Goal: Information Seeking & Learning: Learn about a topic

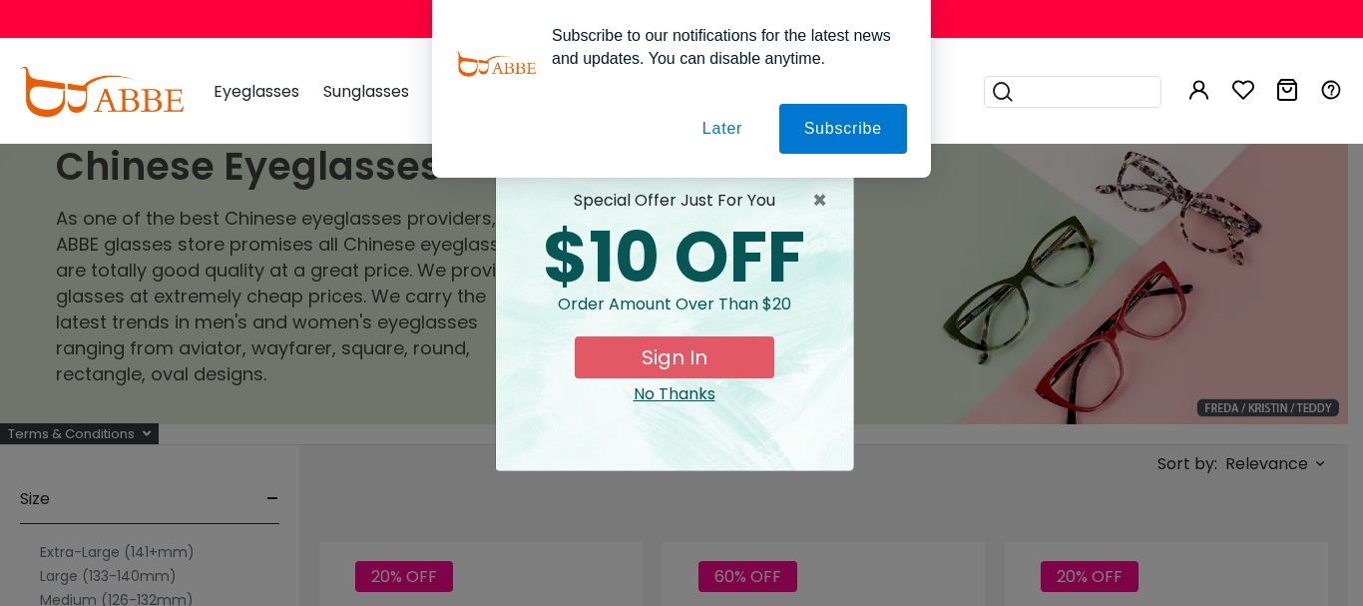
click at [693, 398] on div "No Thanks" at bounding box center [674, 394] width 325 height 24
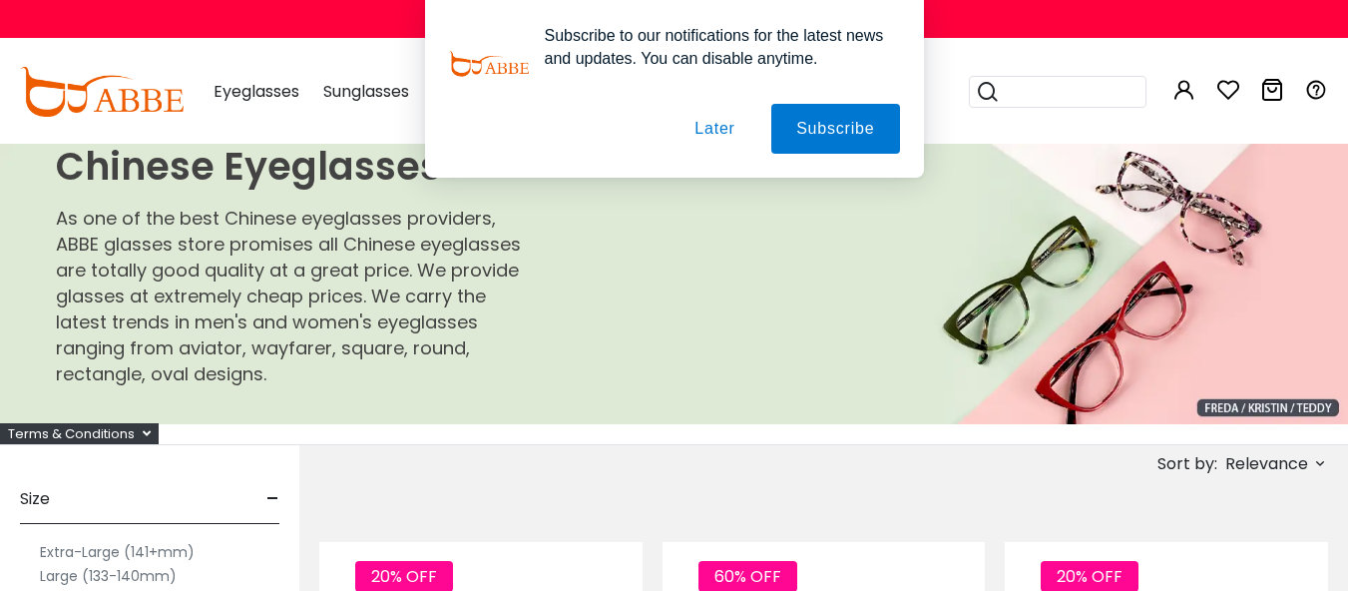
click at [716, 131] on button "Later" at bounding box center [715, 129] width 90 height 50
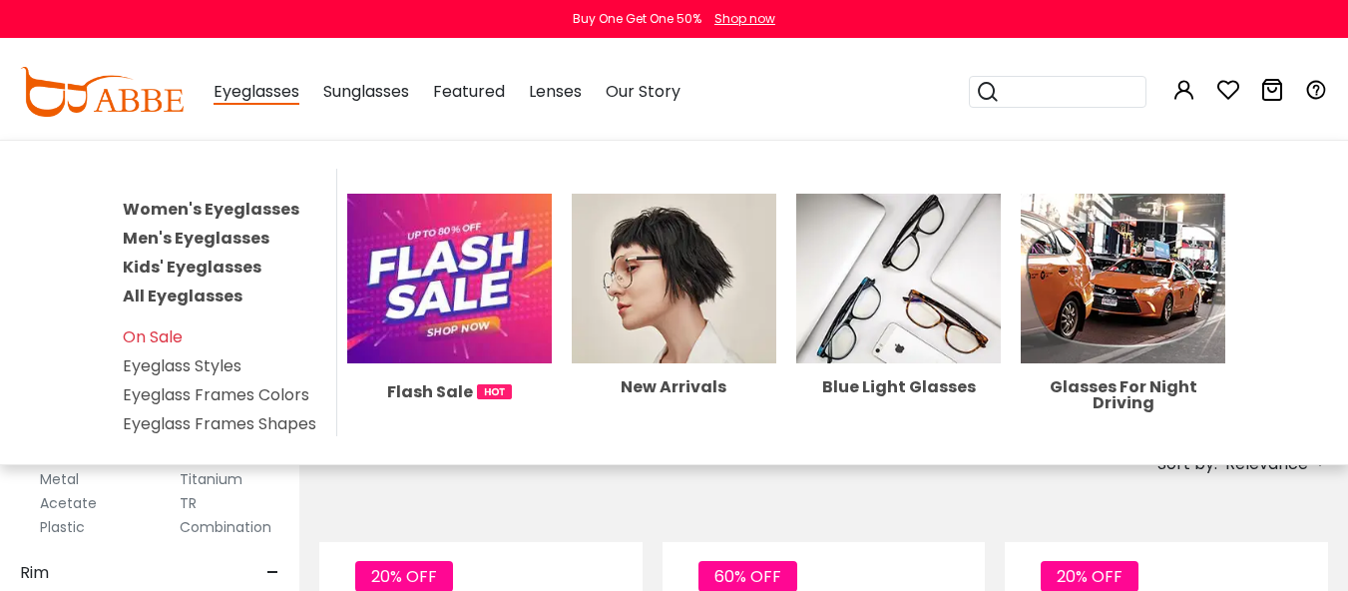
click at [205, 365] on link "Eyeglass Styles" at bounding box center [182, 365] width 119 height 23
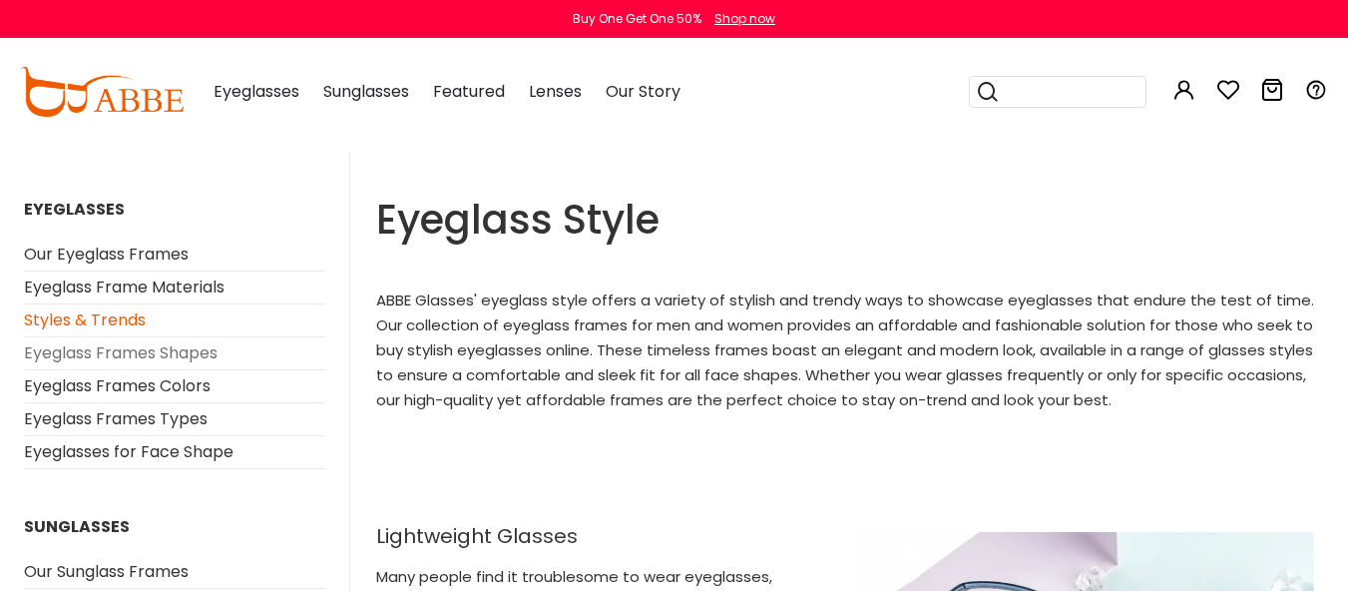
click at [192, 353] on link "Eyeglass Frames Shapes" at bounding box center [121, 352] width 194 height 23
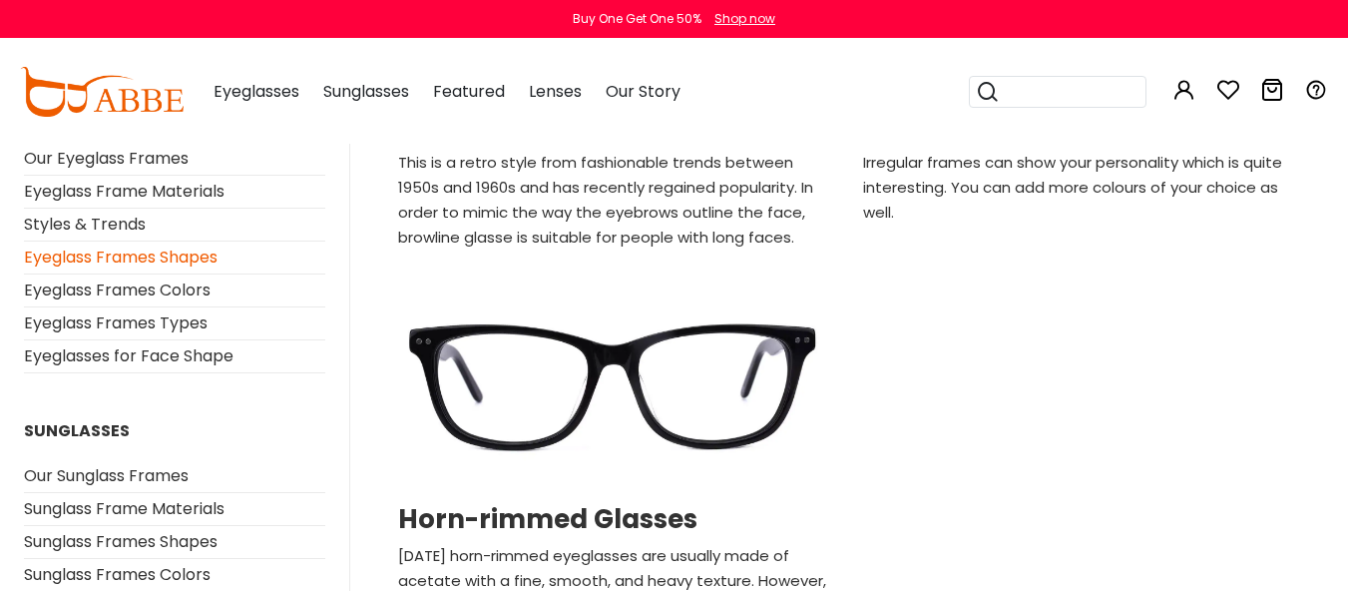
scroll to position [1696, 0]
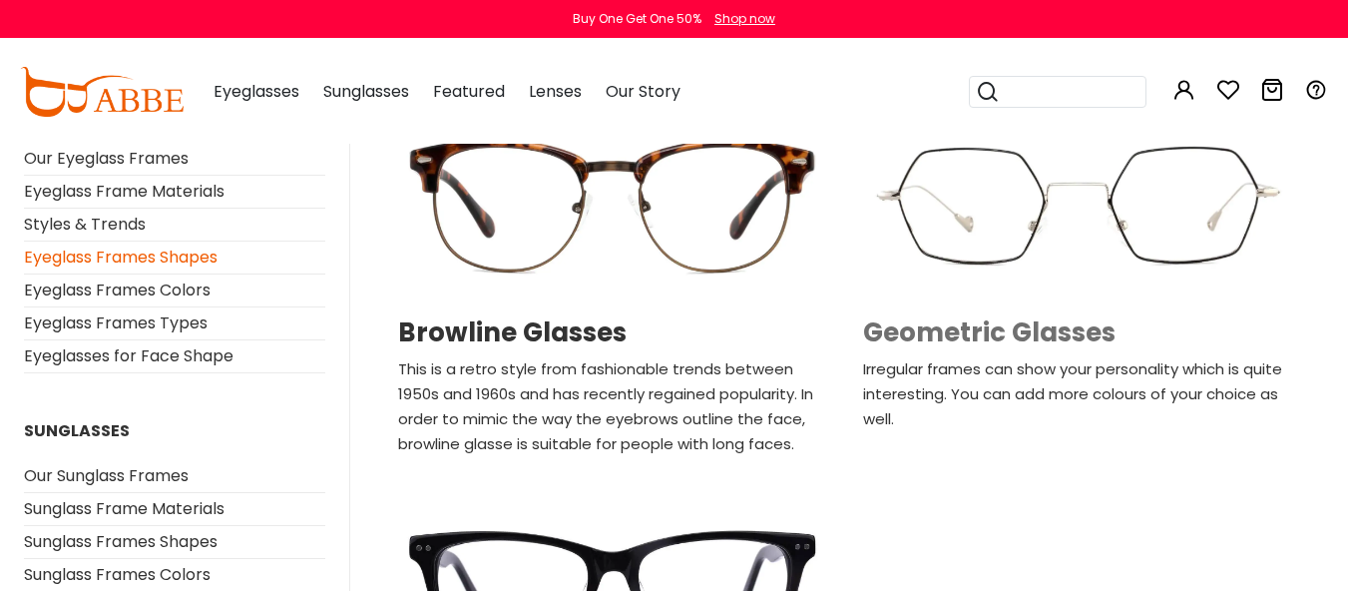
click at [1019, 317] on h2 "Geometric Glasses" at bounding box center [1077, 332] width 429 height 31
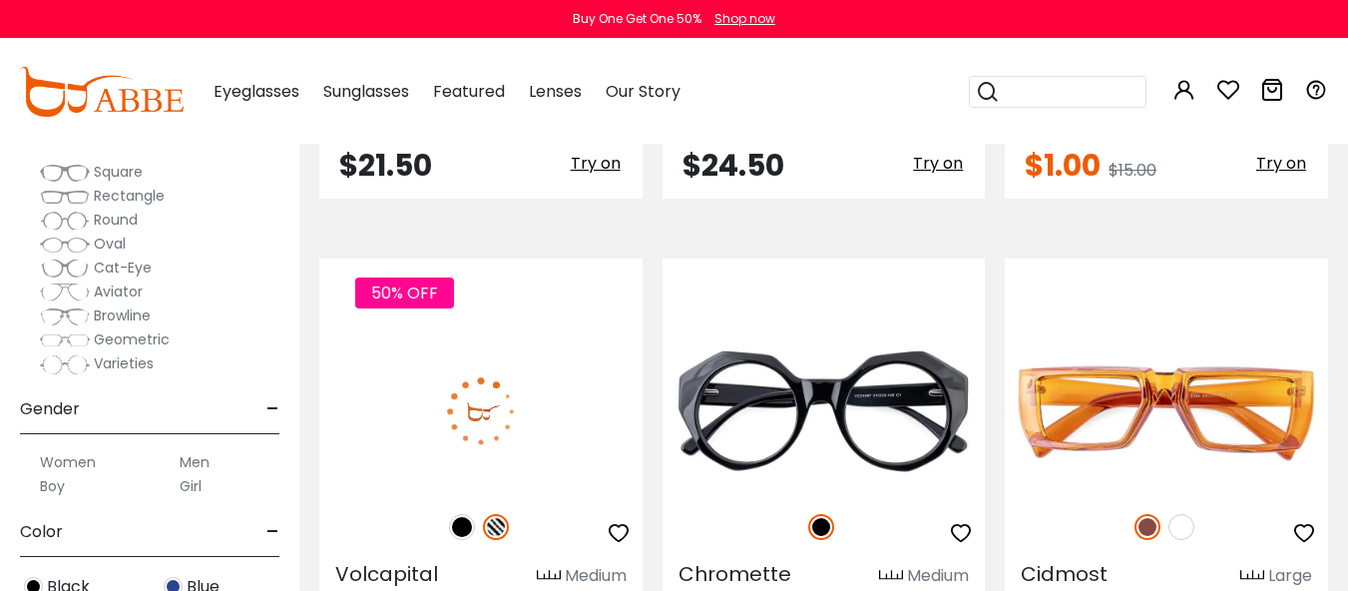
scroll to position [3492, 0]
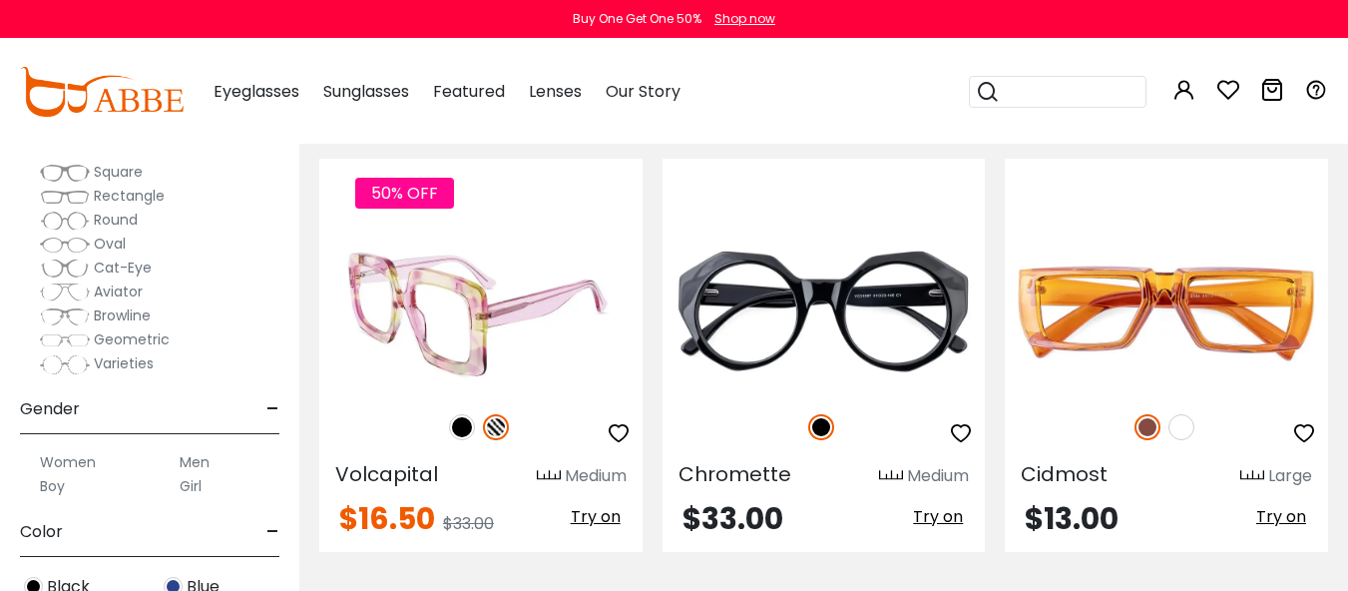
click at [523, 349] on img at bounding box center [480, 312] width 323 height 162
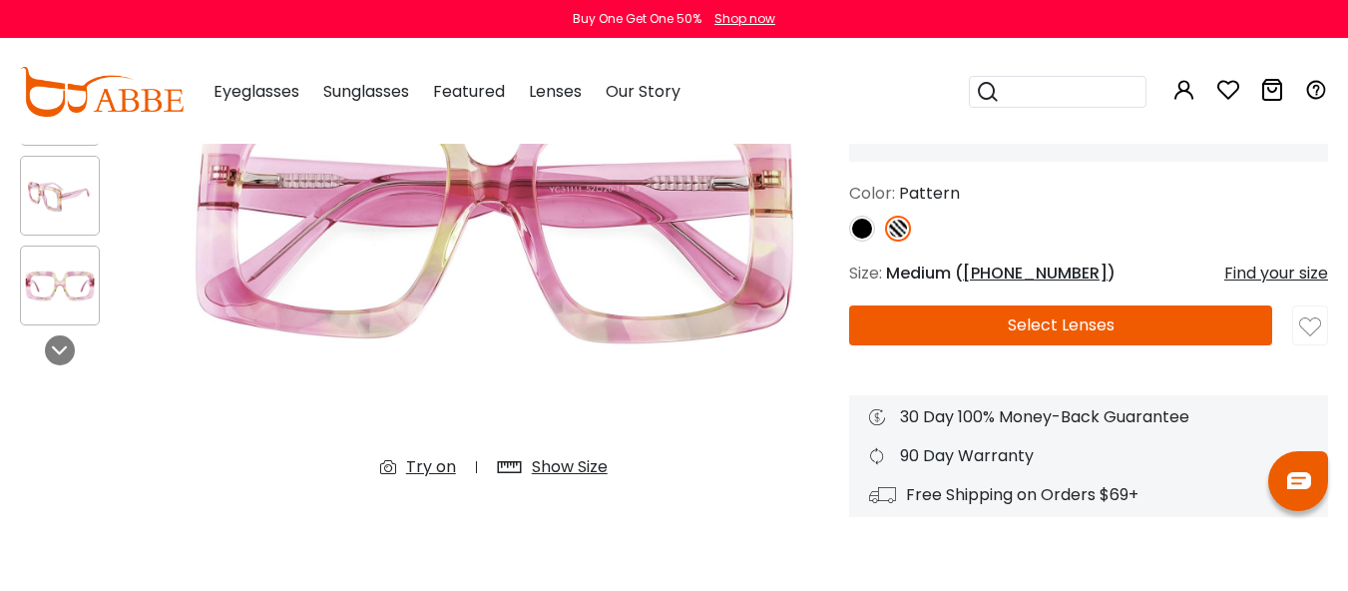
scroll to position [299, 0]
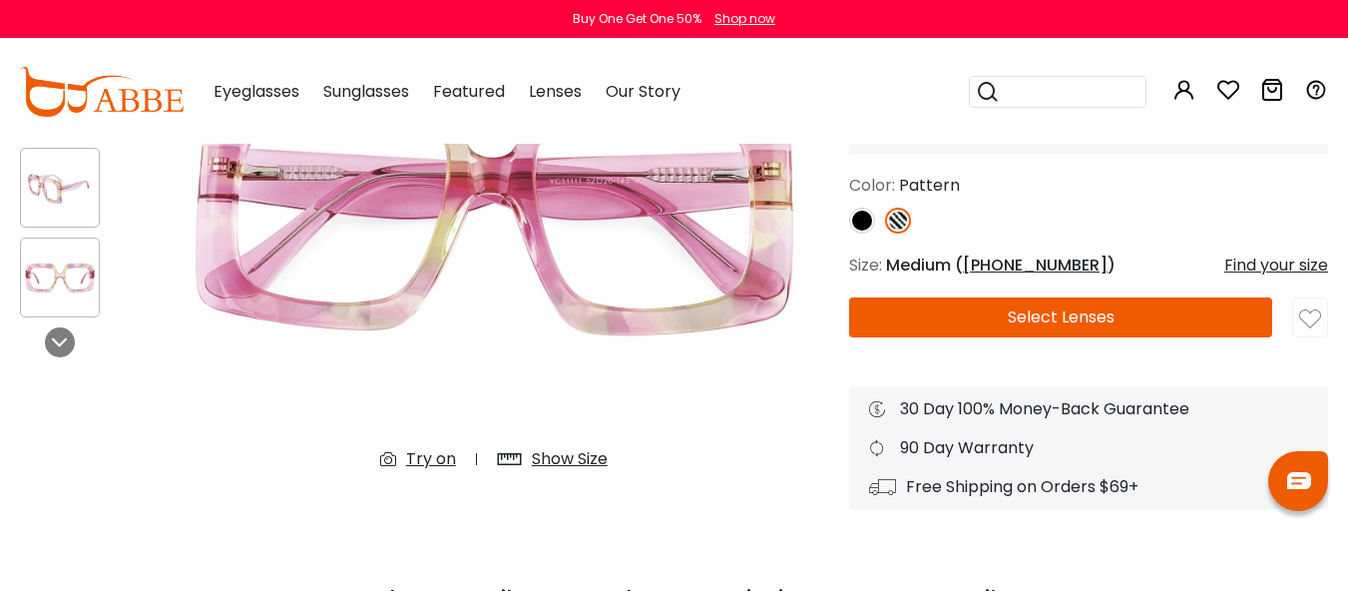
click at [1004, 266] on span "52-20-143" at bounding box center [1035, 264] width 145 height 23
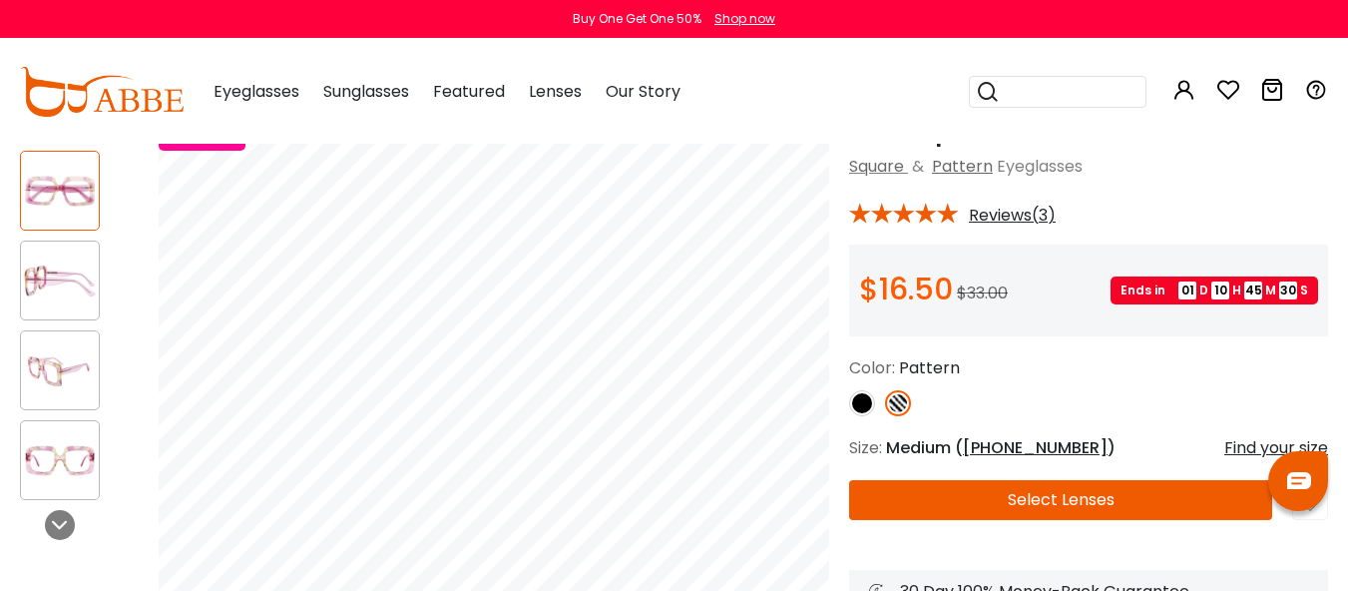
scroll to position [100, 0]
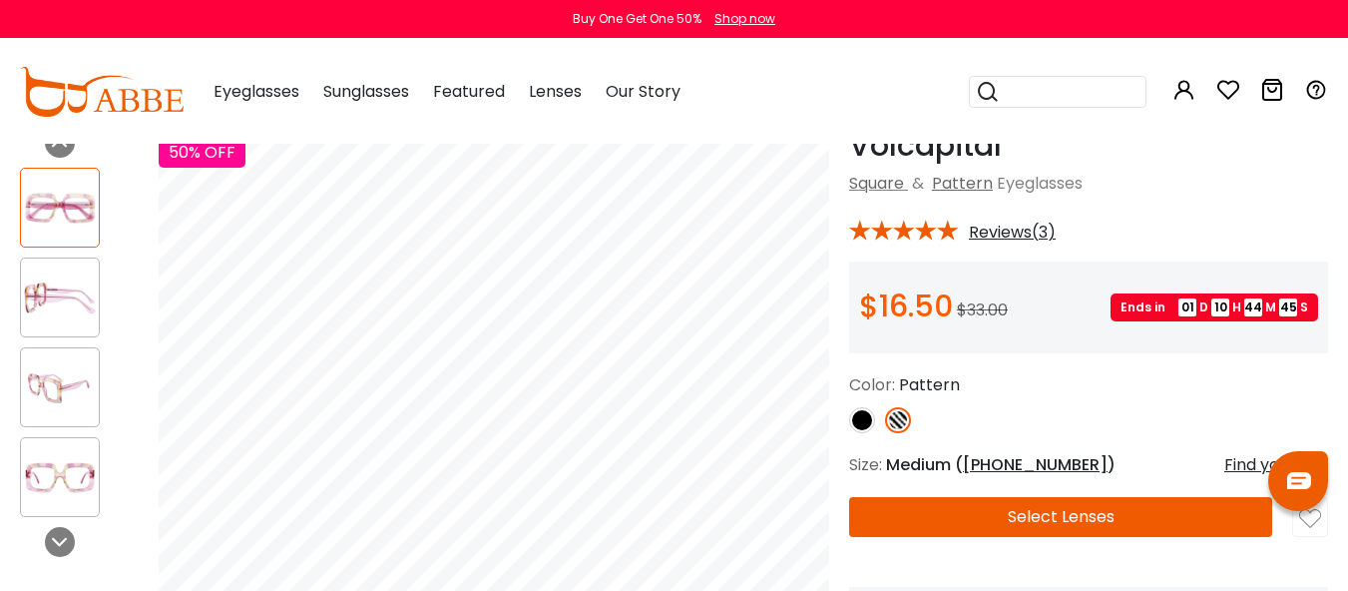
click at [68, 391] on img at bounding box center [60, 387] width 78 height 39
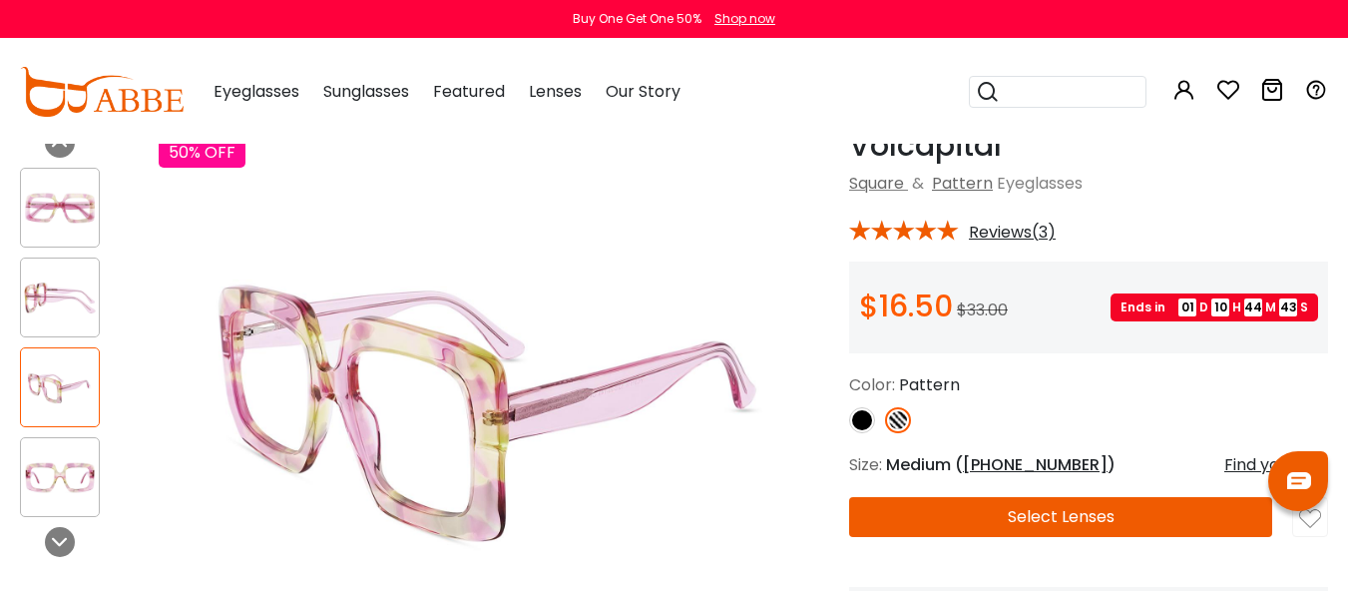
click at [69, 473] on img at bounding box center [60, 477] width 78 height 39
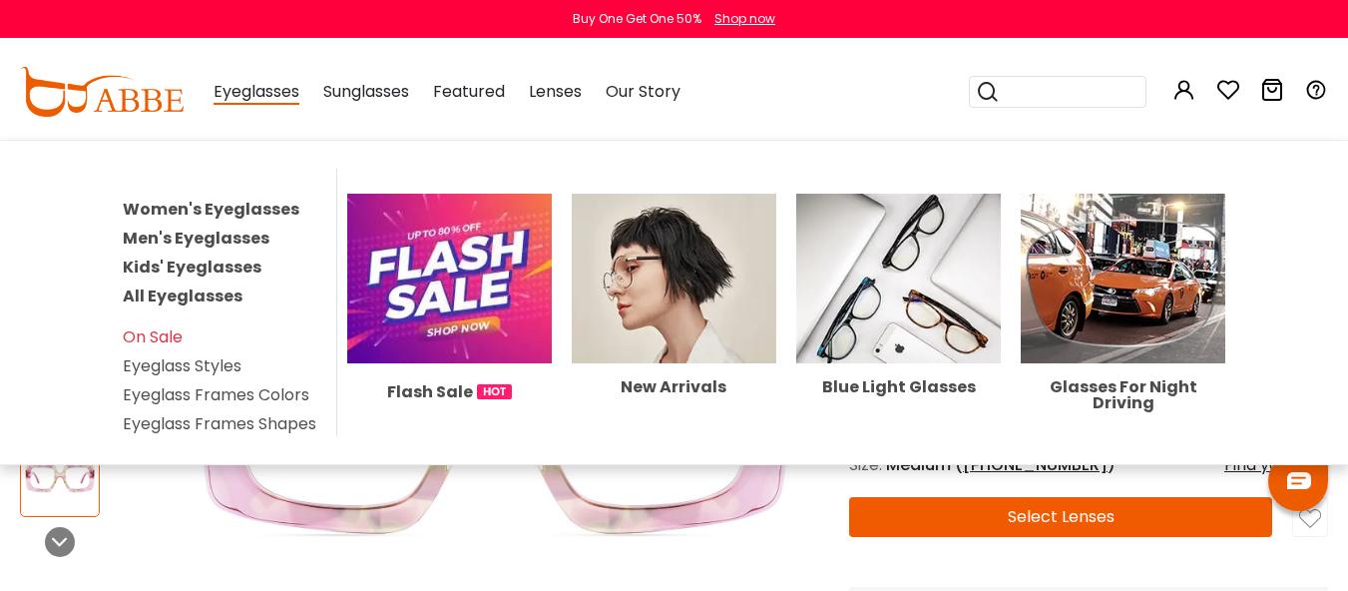
click at [213, 244] on link "Men's Eyeglasses" at bounding box center [196, 238] width 147 height 23
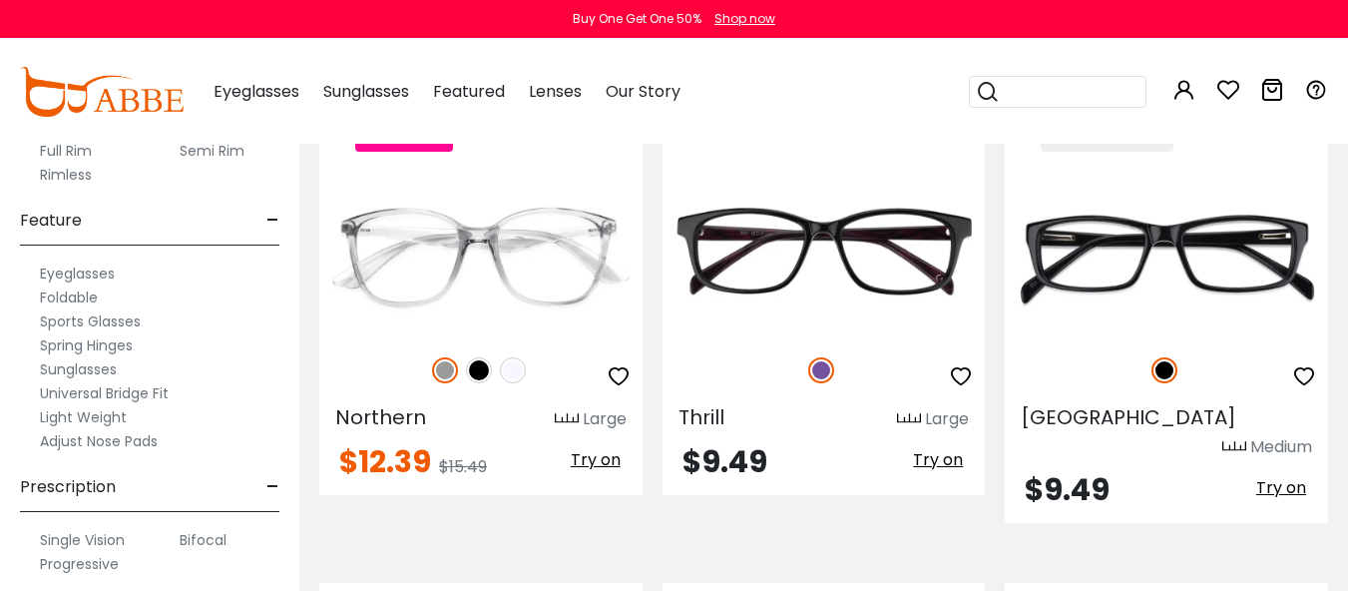
scroll to position [7284, 0]
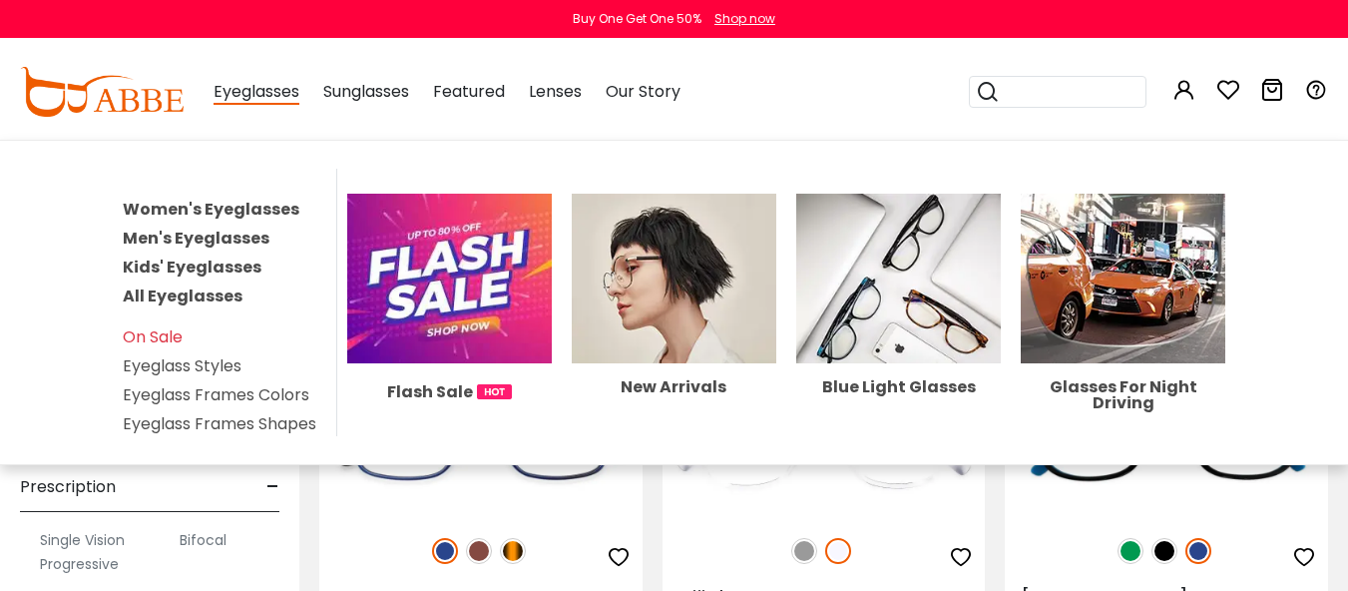
click at [238, 428] on link "Eyeglass Frames Shapes" at bounding box center [220, 423] width 194 height 23
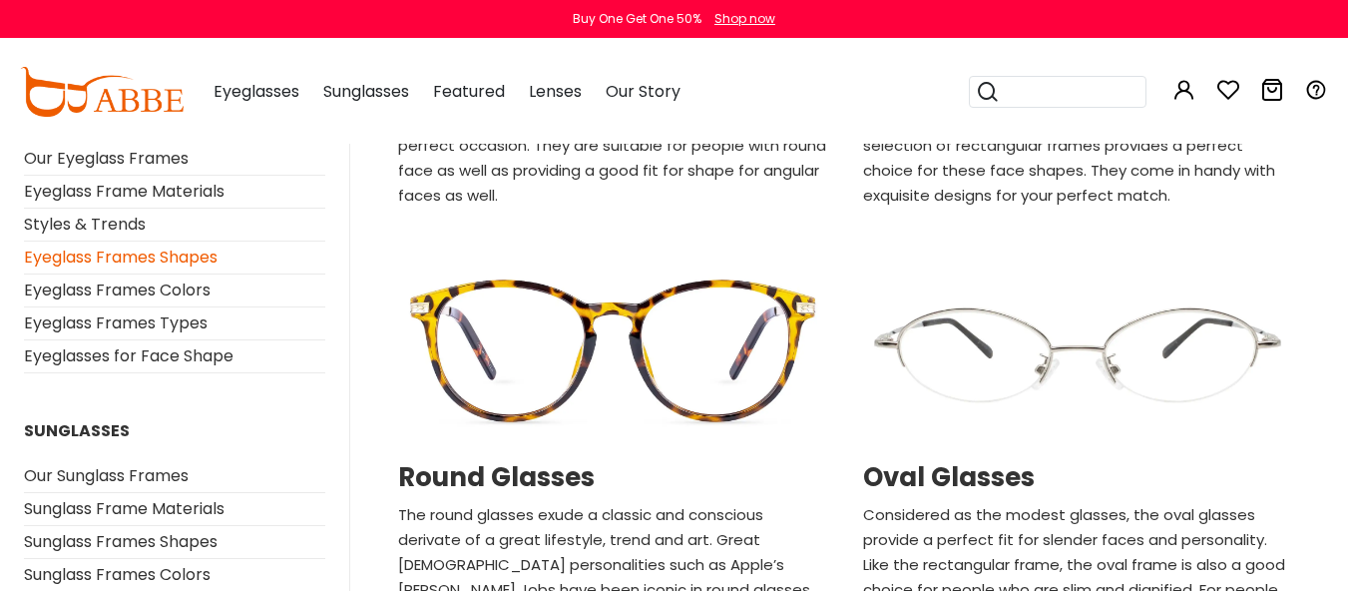
scroll to position [599, 0]
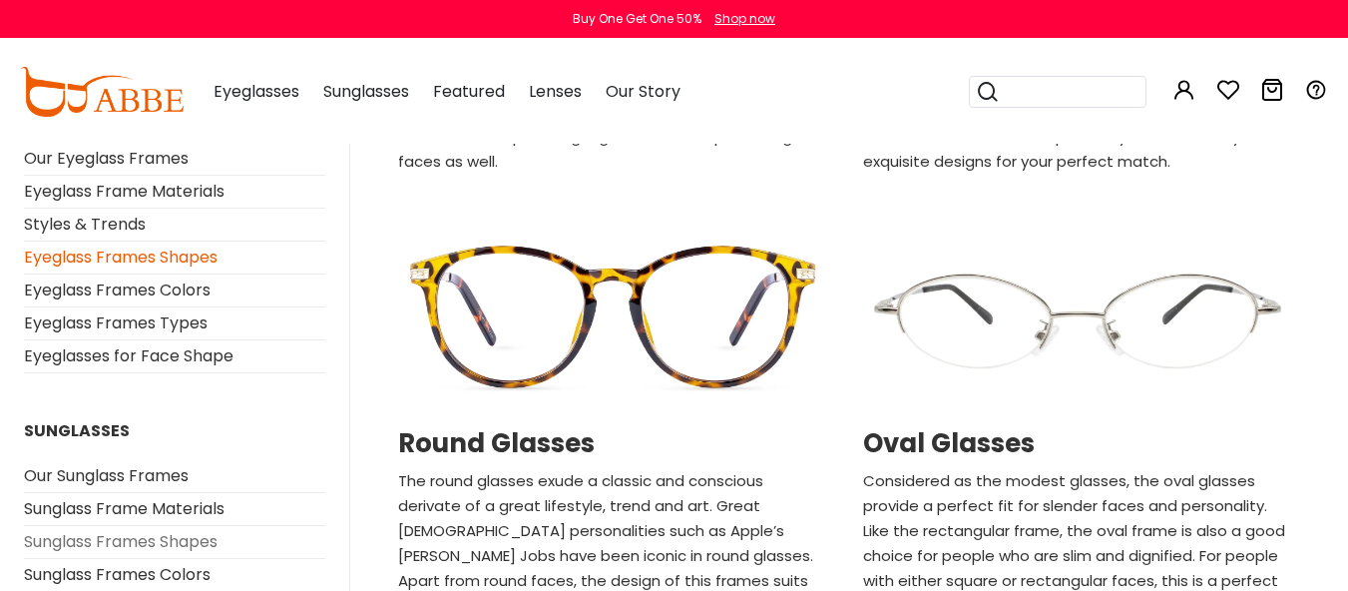
click at [201, 542] on link "Sunglass Frames Shapes" at bounding box center [121, 541] width 194 height 23
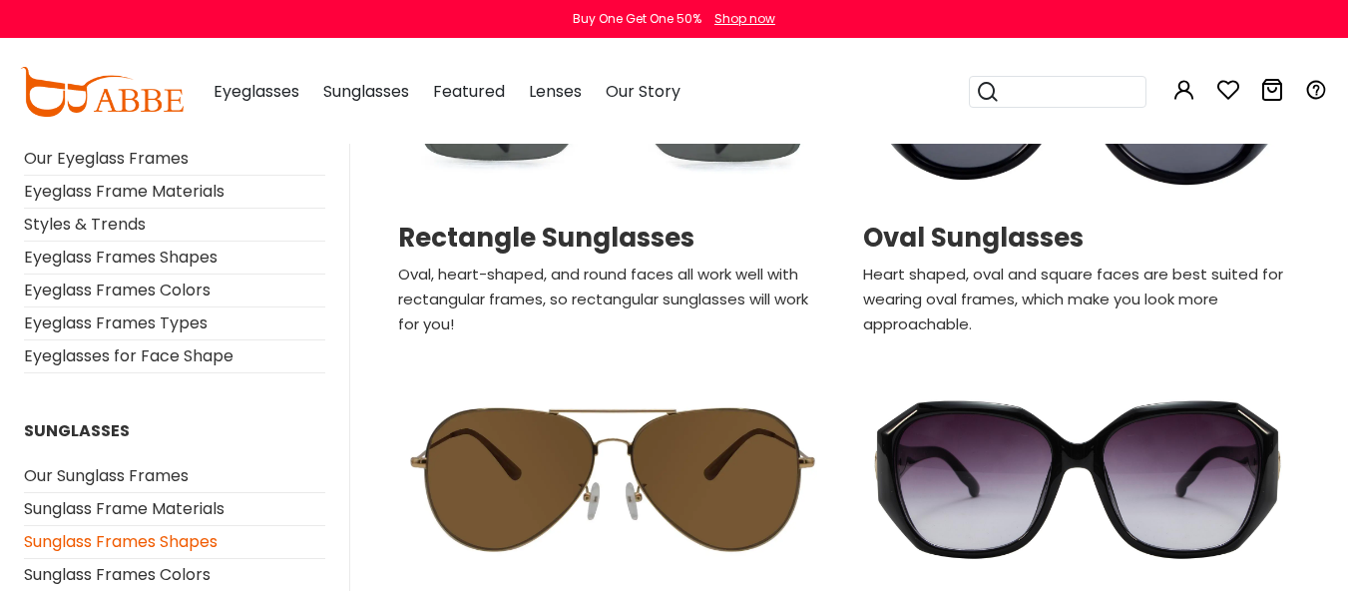
scroll to position [999, 0]
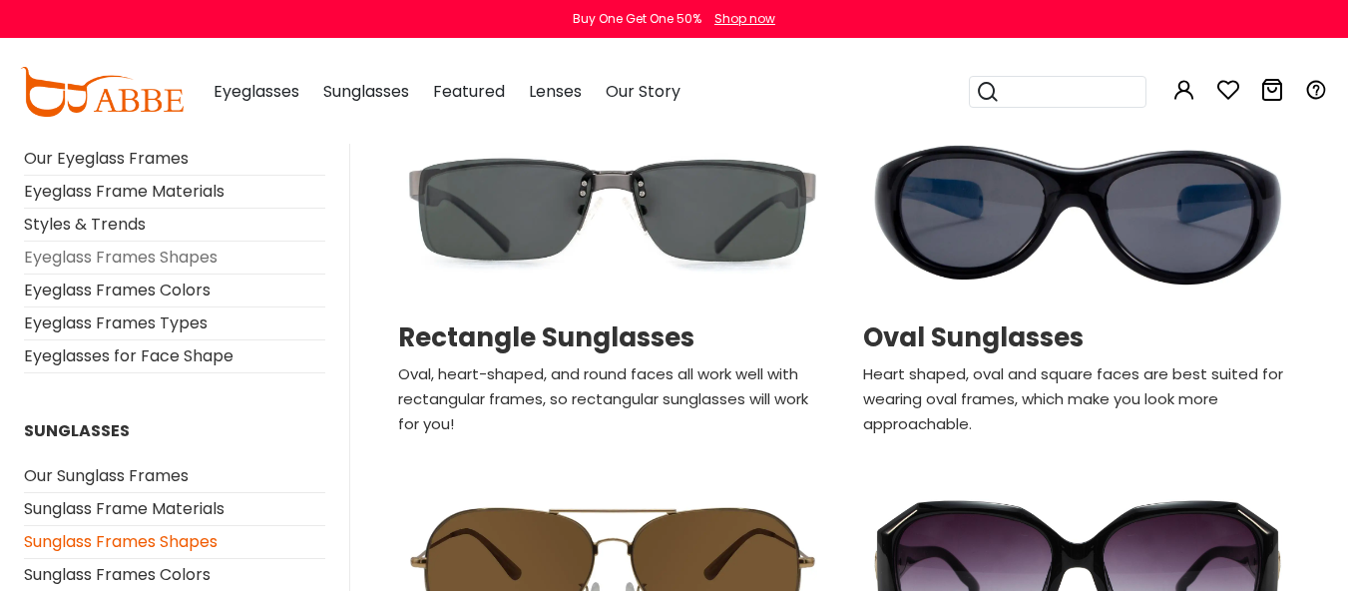
click at [194, 262] on link "Eyeglass Frames Shapes" at bounding box center [121, 256] width 194 height 23
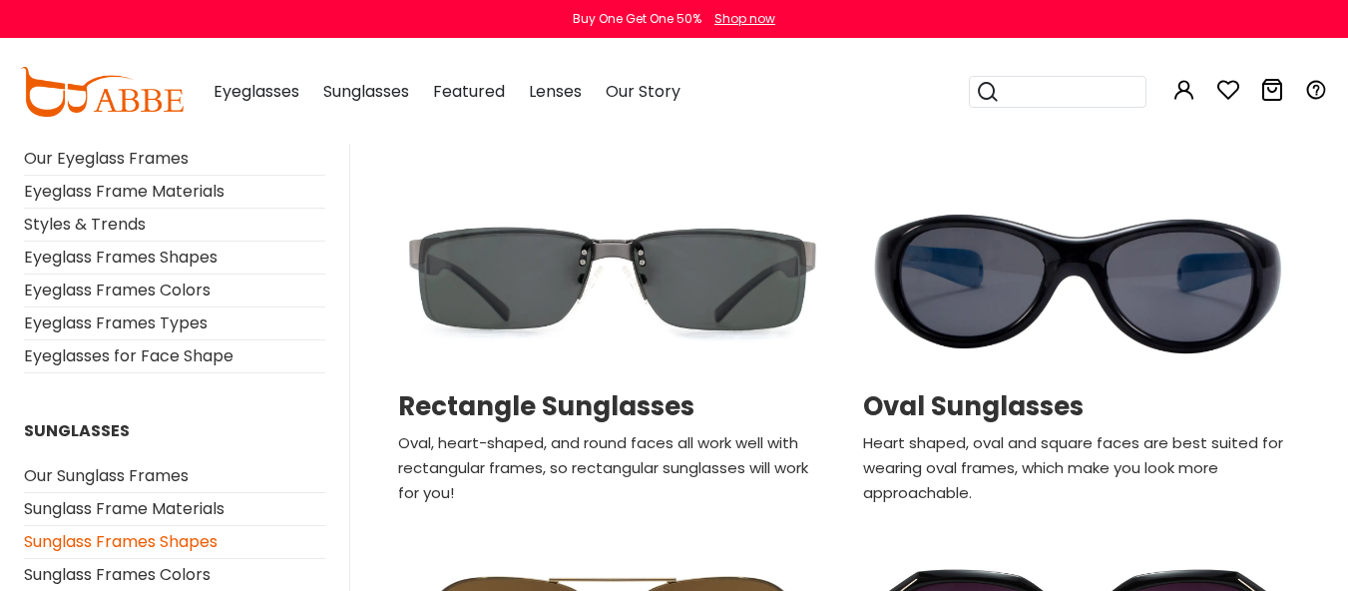
scroll to position [799, 0]
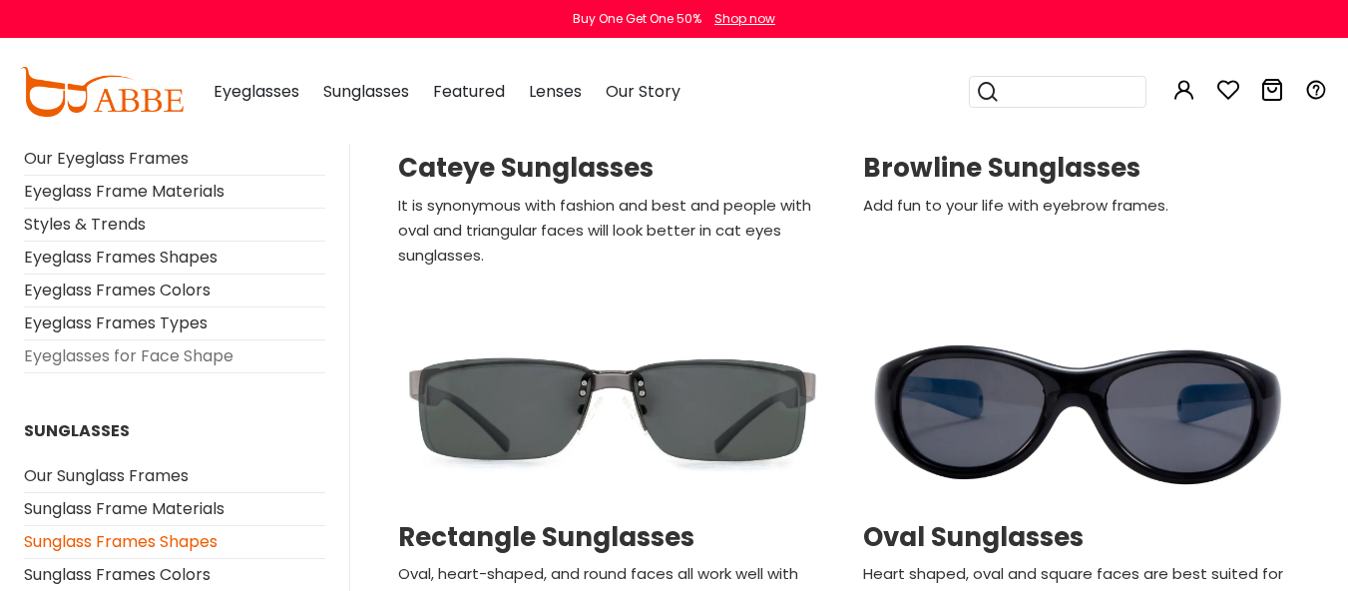
click at [206, 358] on link "Eyeglasses for Face Shape" at bounding box center [129, 355] width 210 height 23
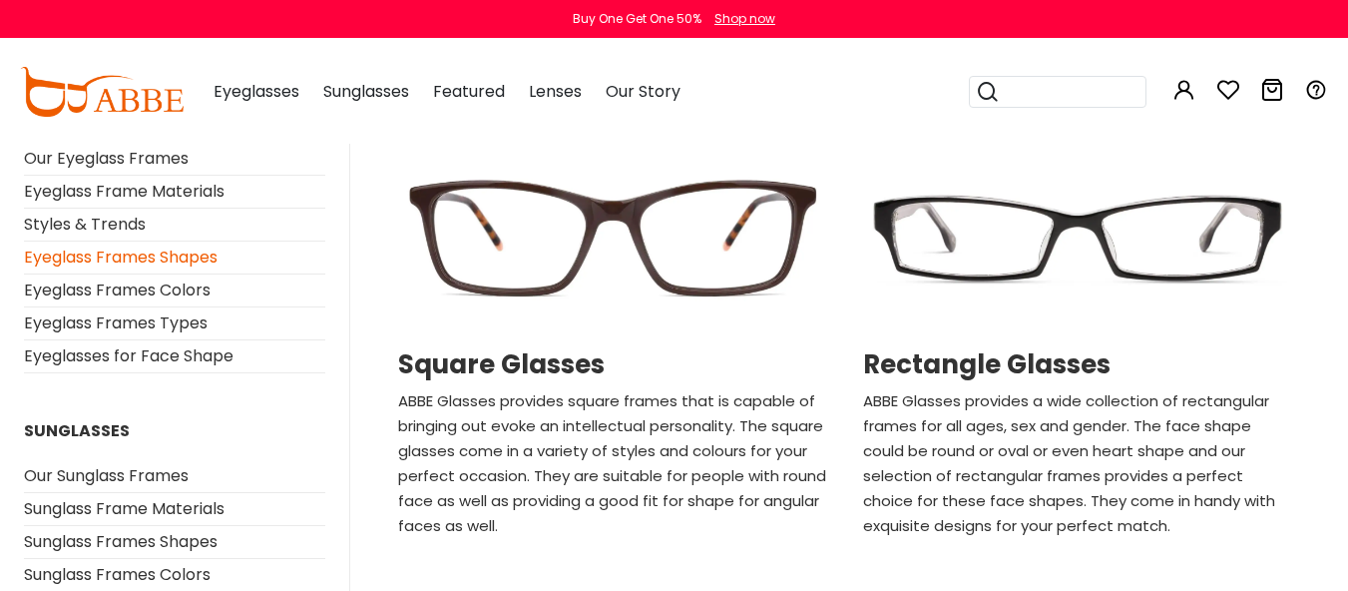
scroll to position [200, 0]
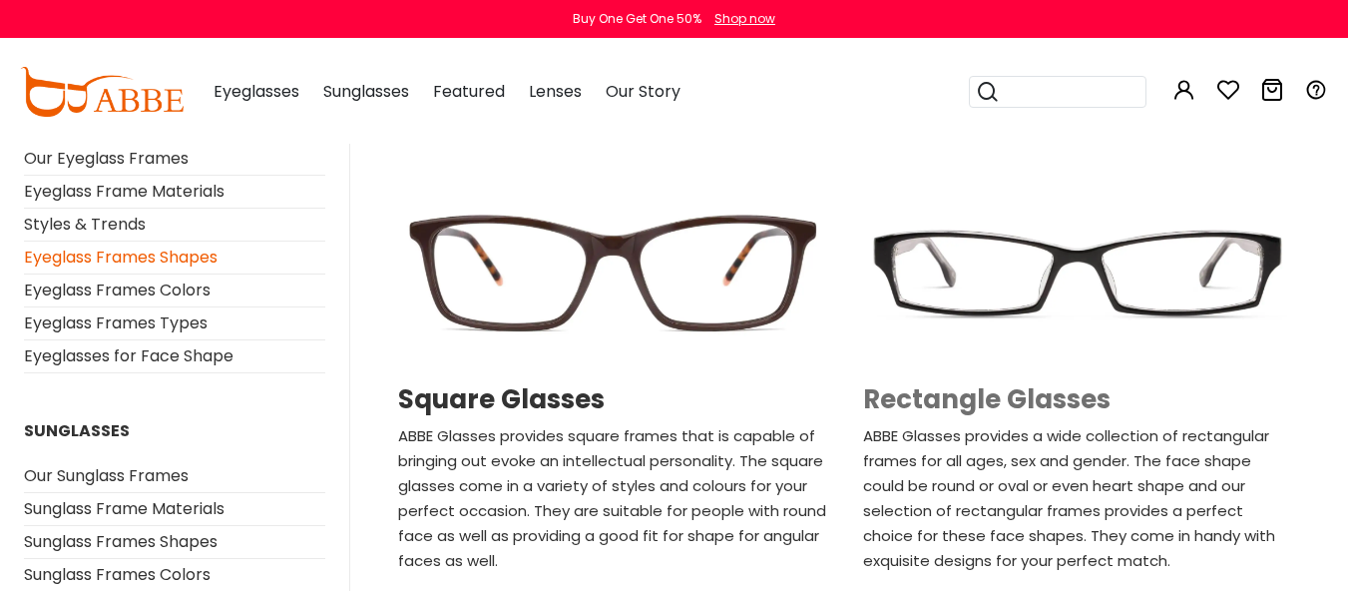
click at [979, 398] on h2 "Rectangle Glasses" at bounding box center [1077, 399] width 429 height 31
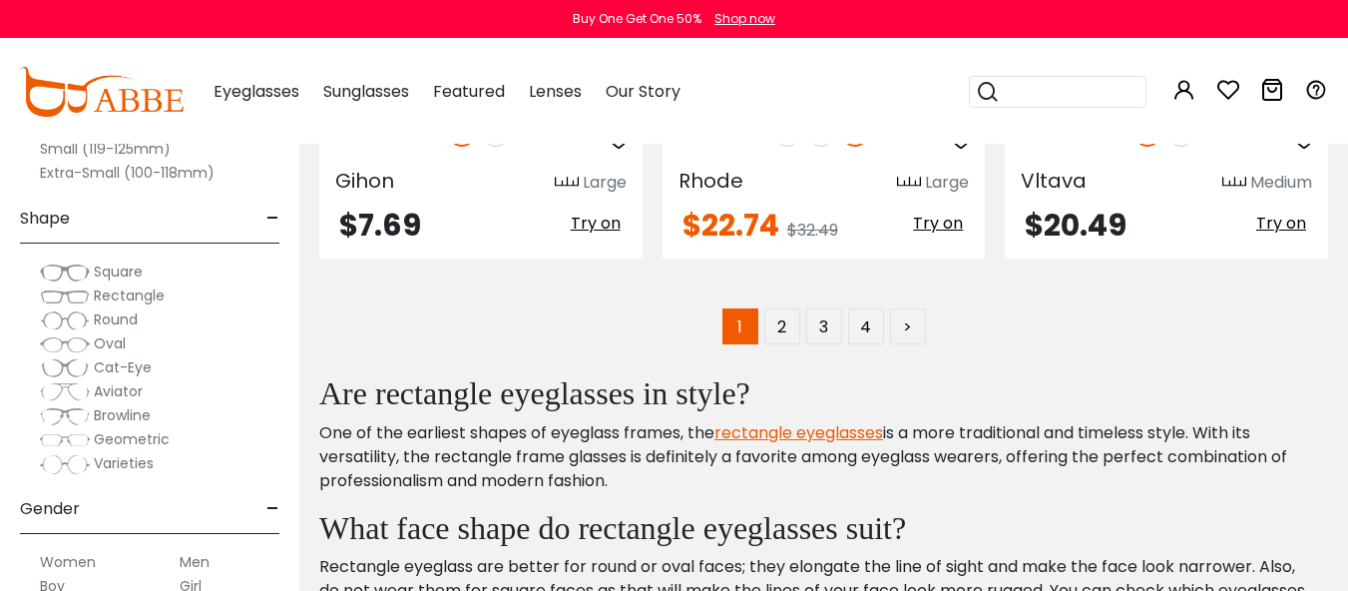
scroll to position [9180, 0]
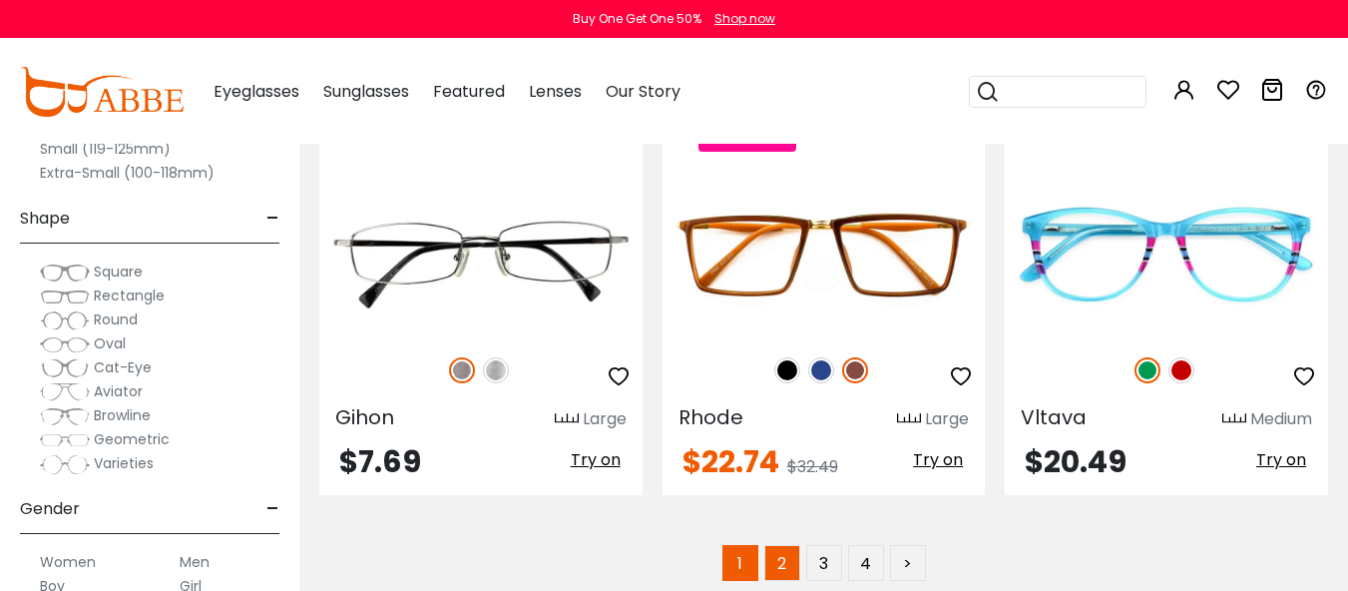
click at [776, 545] on link "2" at bounding box center [782, 563] width 36 height 36
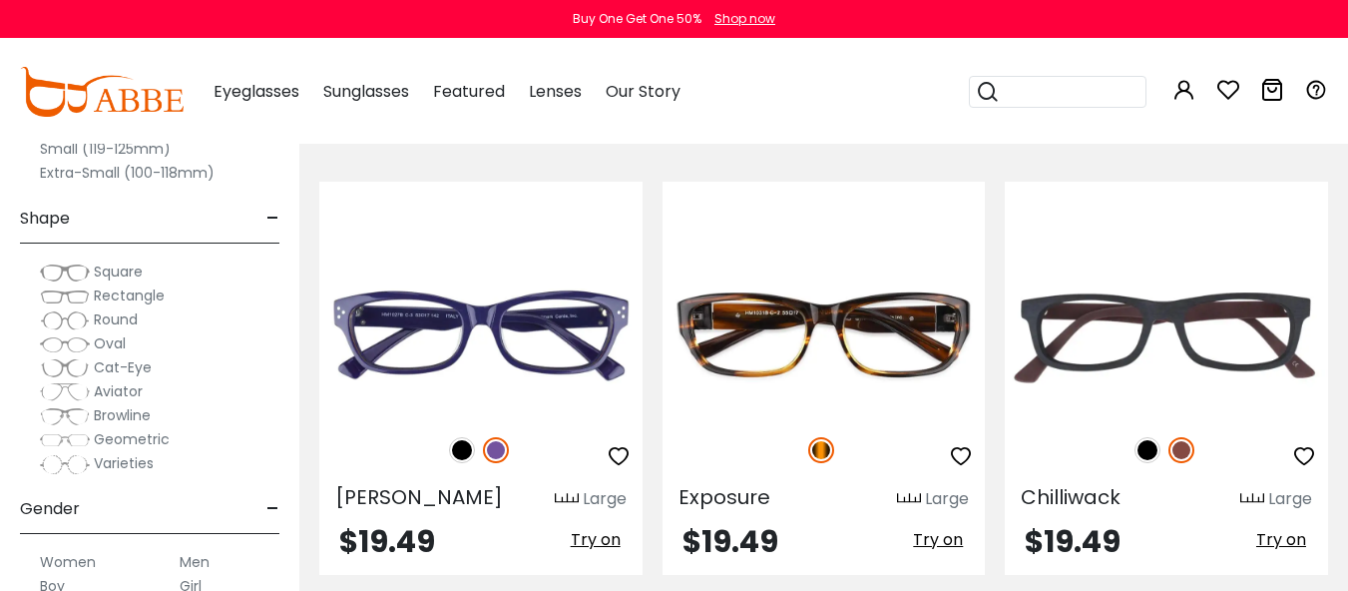
scroll to position [1696, 0]
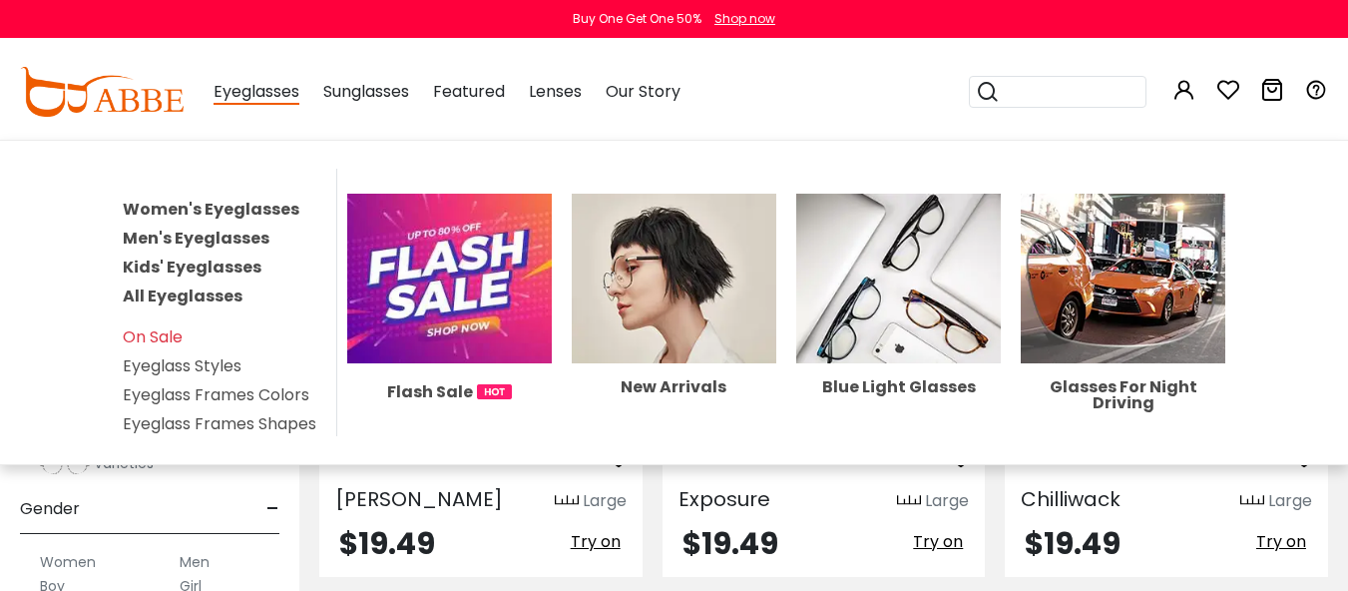
click at [223, 363] on link "Eyeglass Styles" at bounding box center [182, 365] width 119 height 23
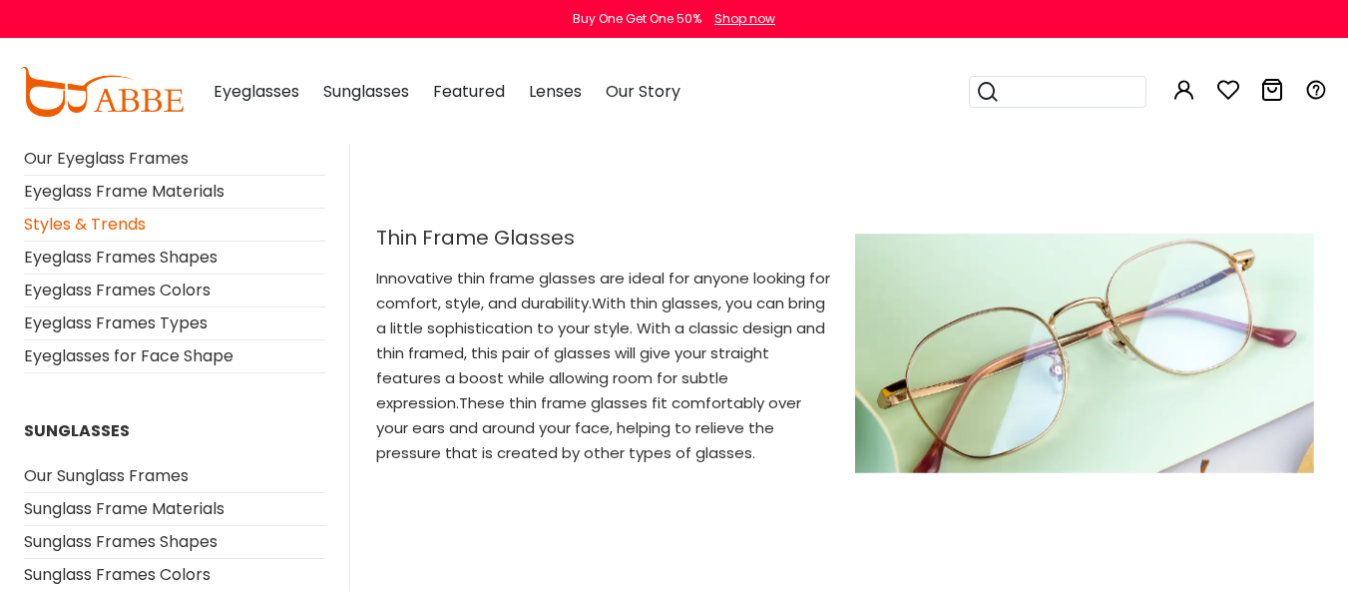
scroll to position [4091, 0]
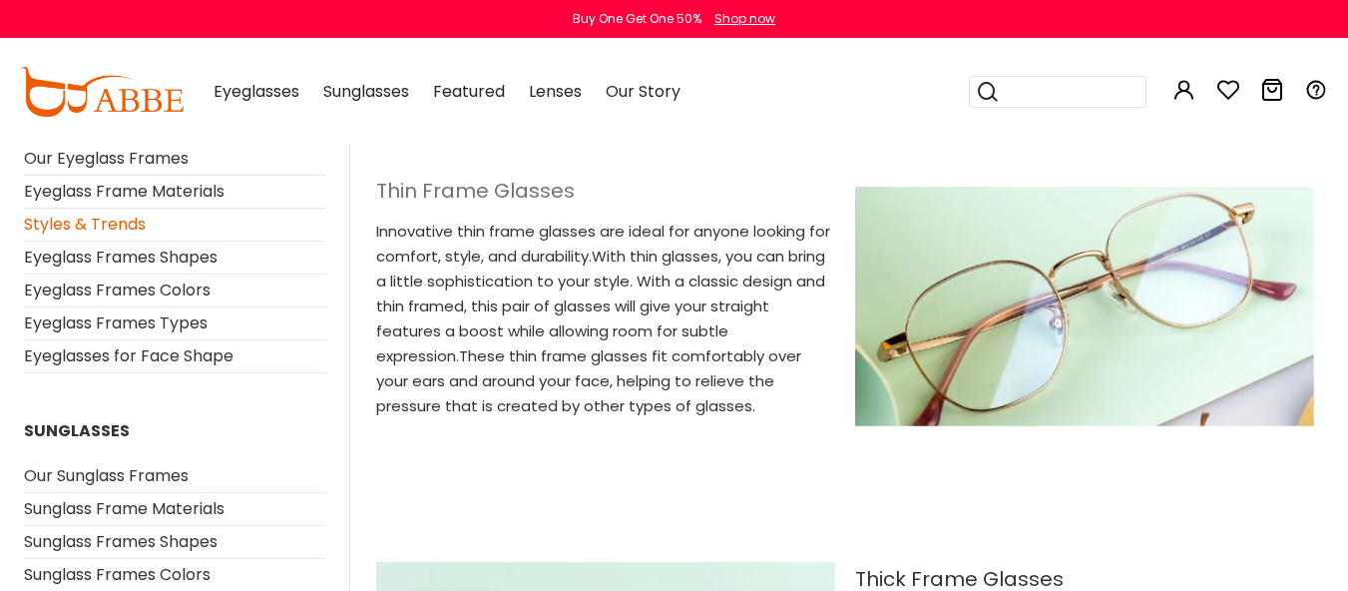
click at [537, 179] on h2 "Thin Frame Glasses" at bounding box center [605, 191] width 459 height 24
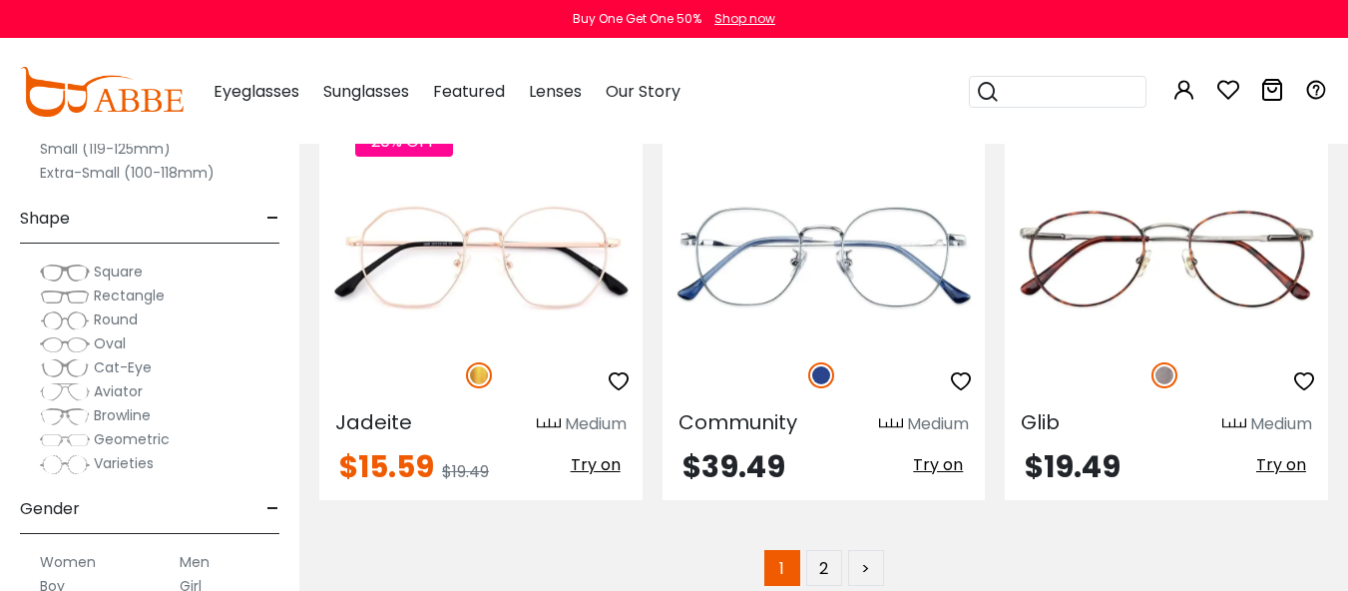
scroll to position [9531, 0]
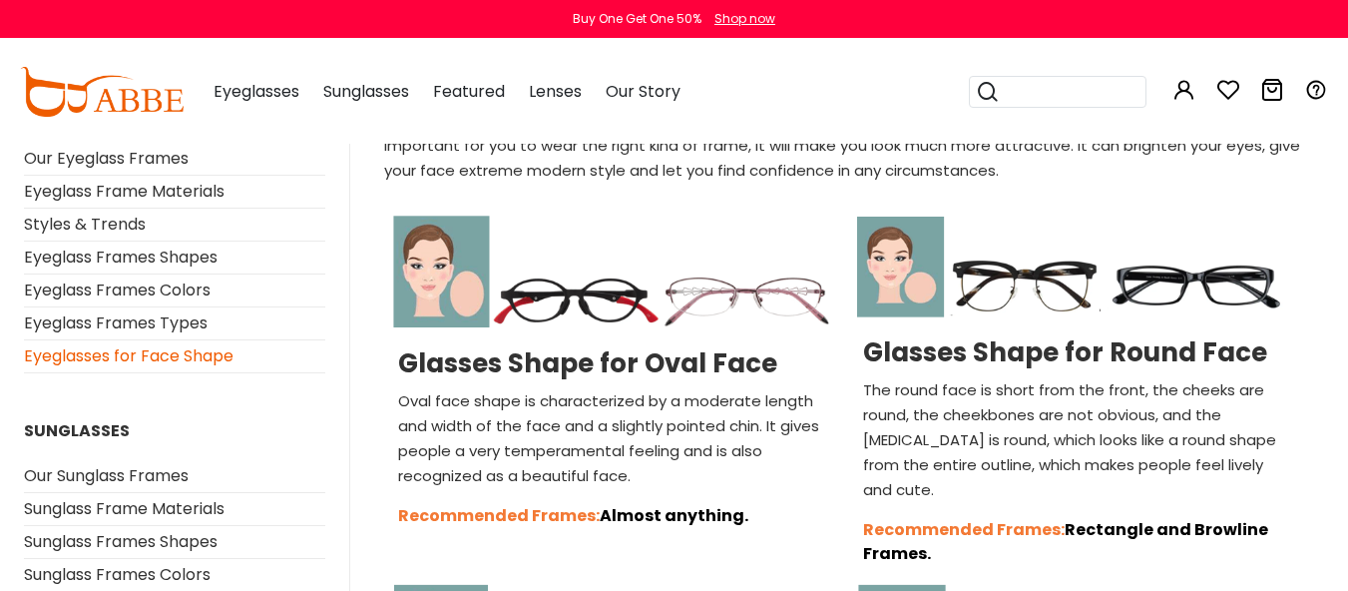
scroll to position [100, 0]
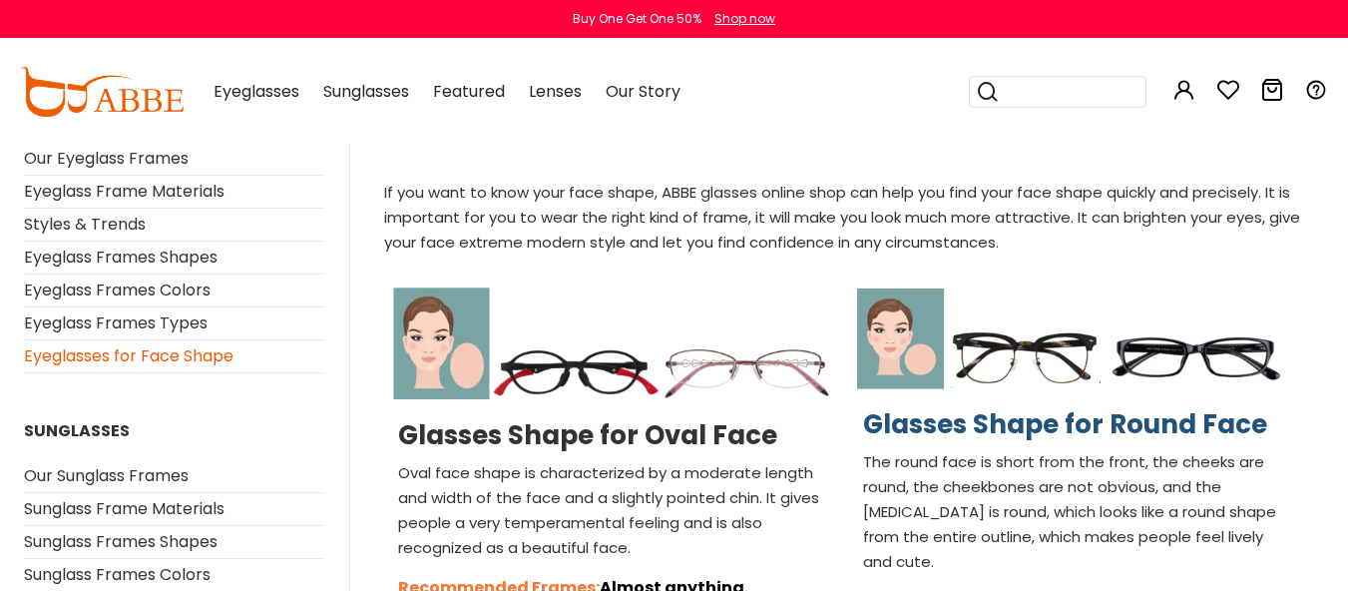
click at [977, 429] on h2 "Glasses Shape for Round Face" at bounding box center [1077, 424] width 429 height 31
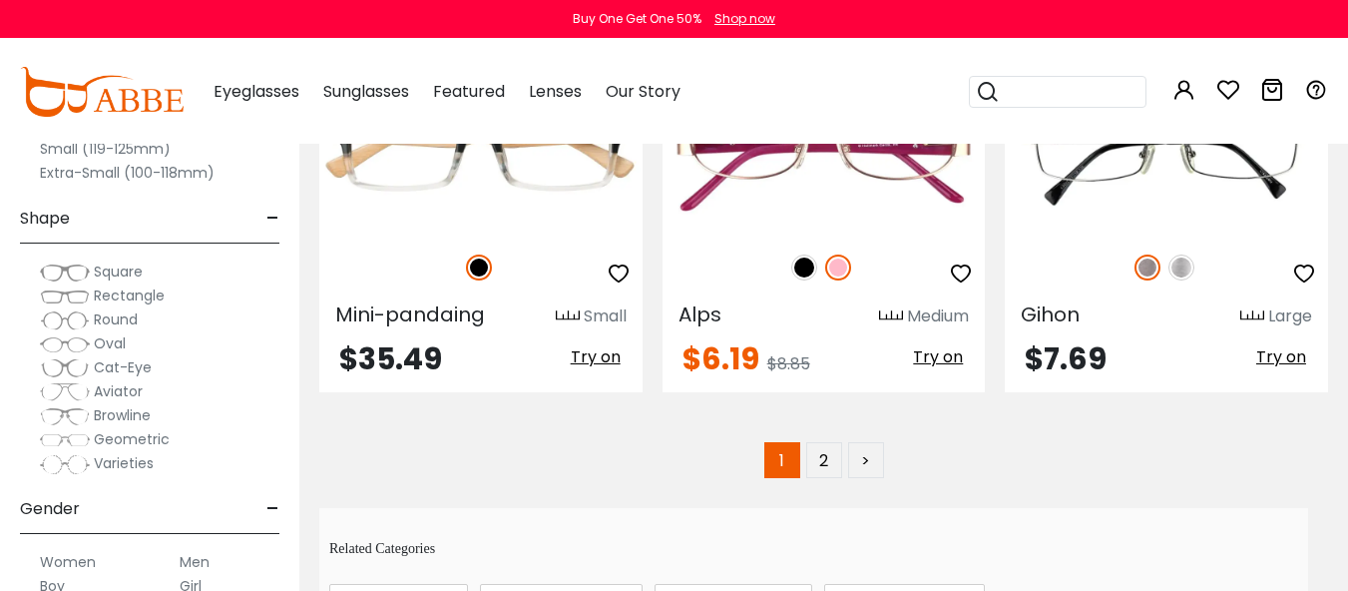
scroll to position [9380, 0]
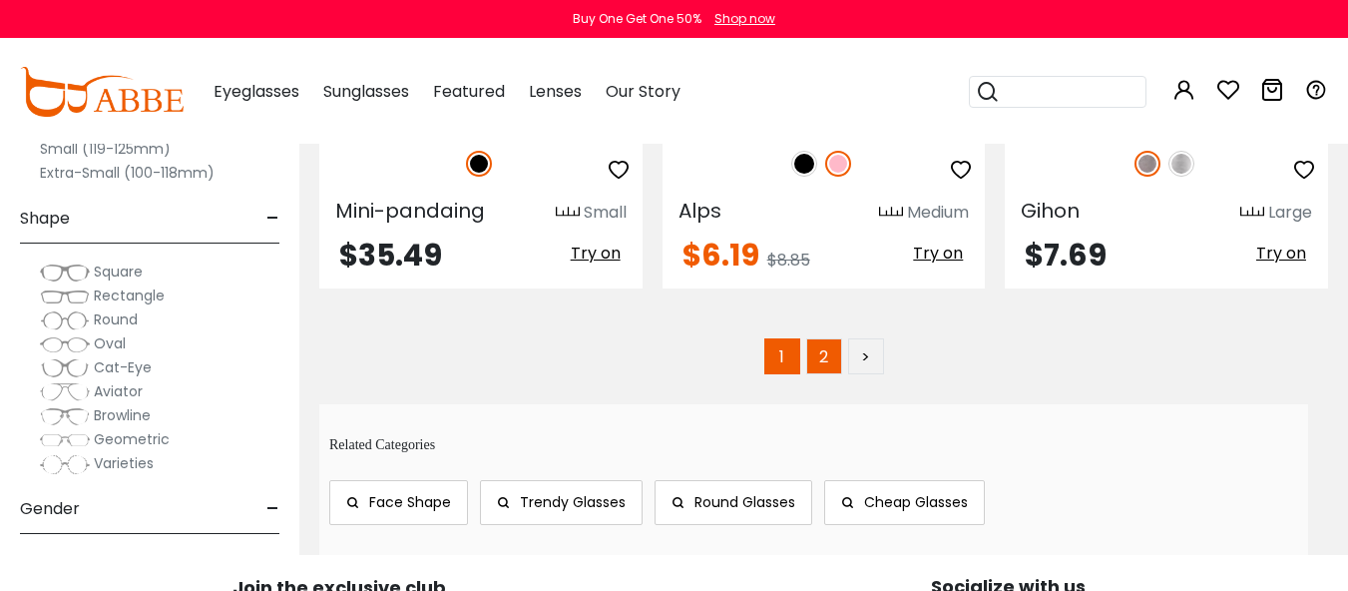
click at [821, 338] on link "2" at bounding box center [824, 356] width 36 height 36
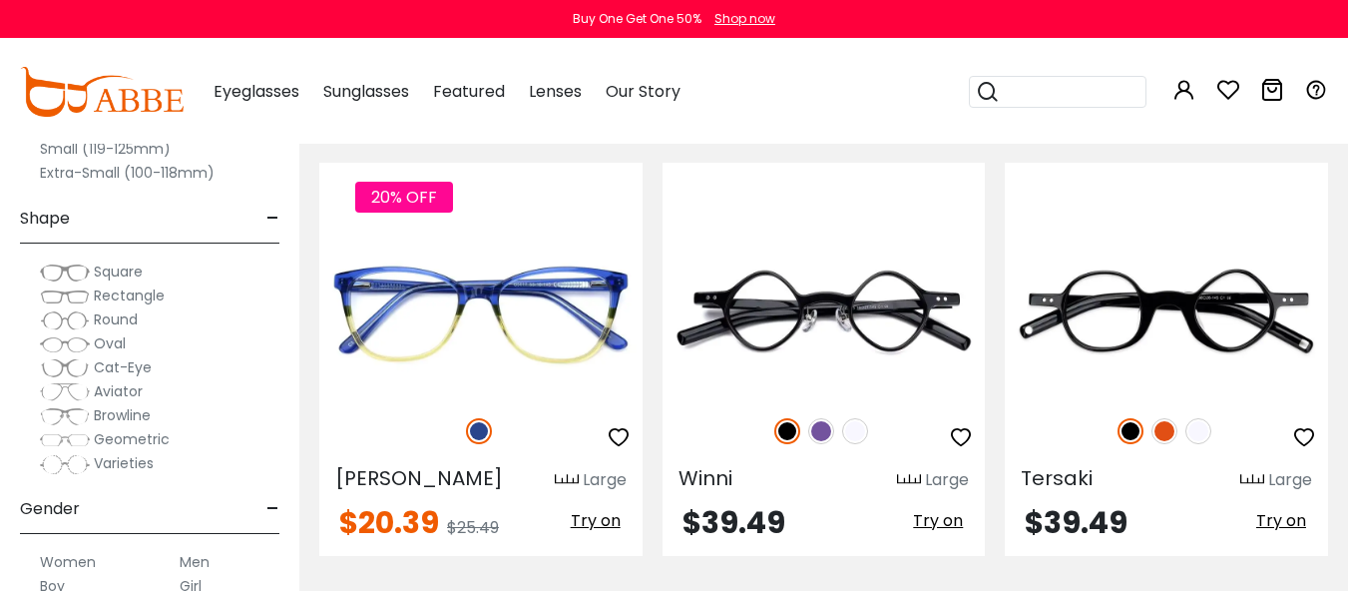
scroll to position [6785, 0]
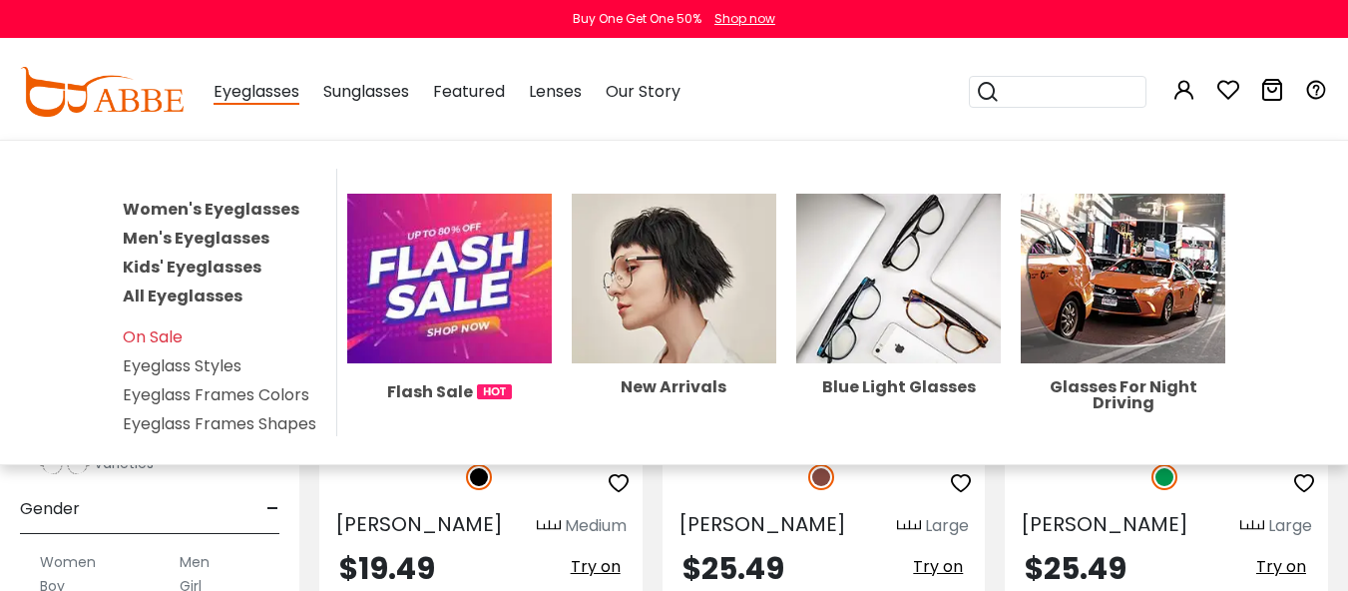
click at [204, 239] on link "Men's Eyeglasses" at bounding box center [196, 238] width 147 height 23
click at [204, 239] on div "Shape -" at bounding box center [149, 214] width 259 height 59
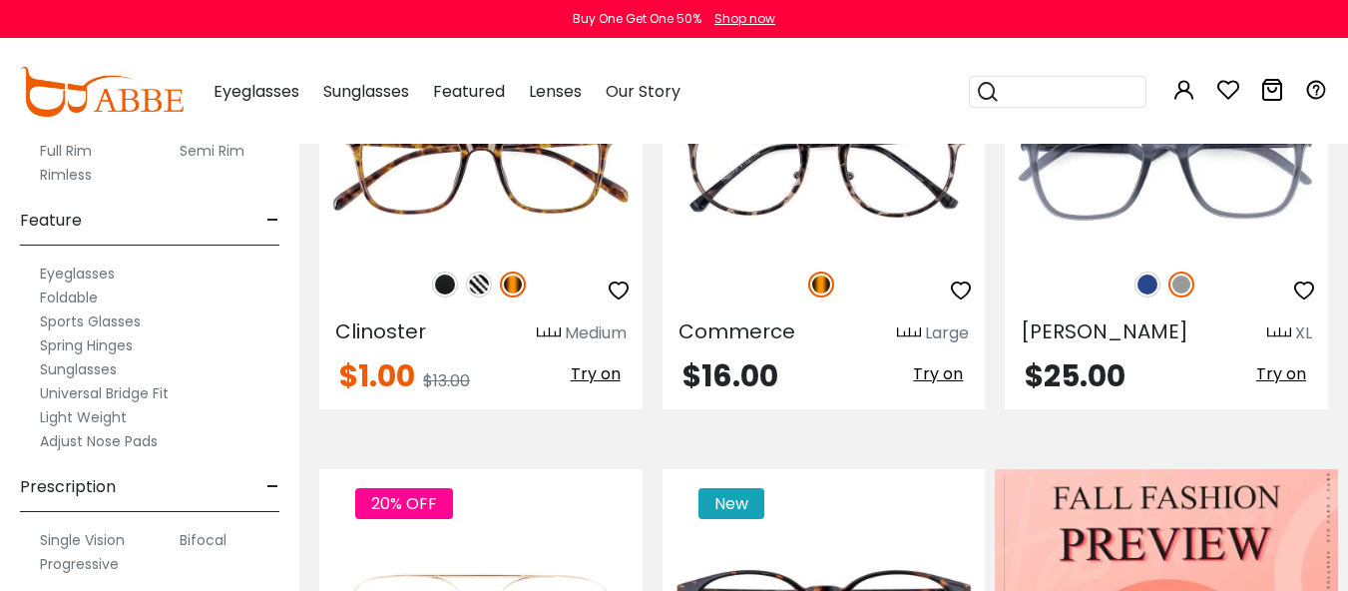
scroll to position [599, 0]
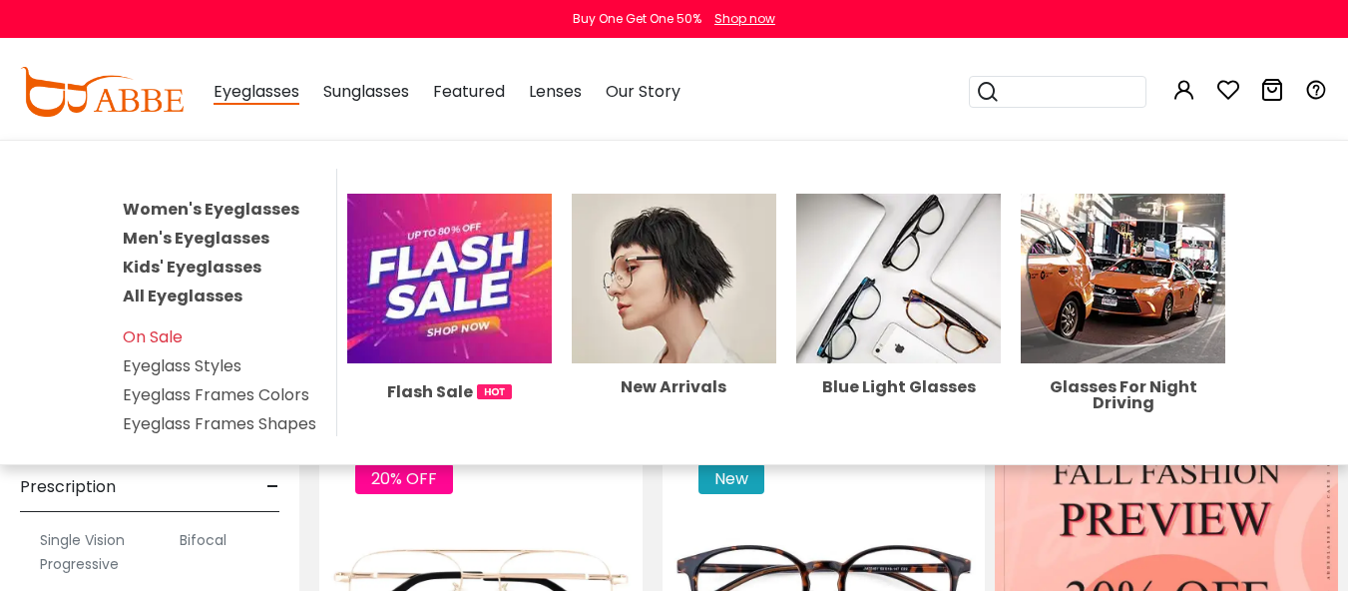
click at [251, 421] on link "Eyeglass Frames Shapes" at bounding box center [220, 423] width 194 height 23
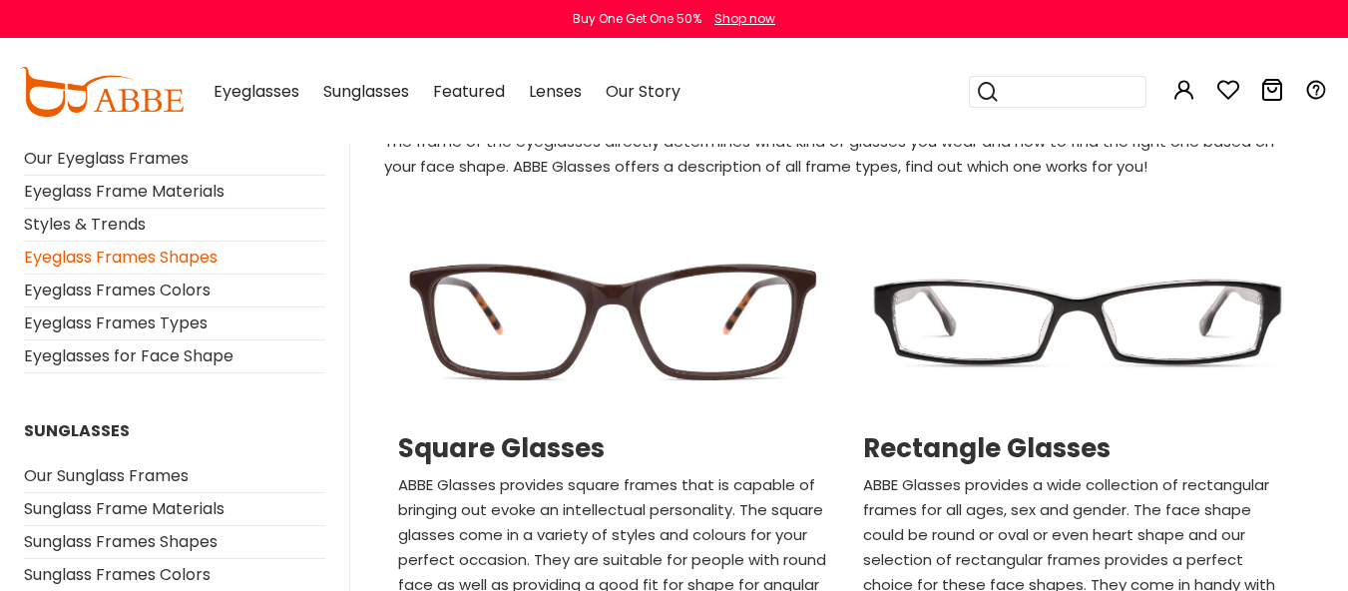
scroll to position [200, 0]
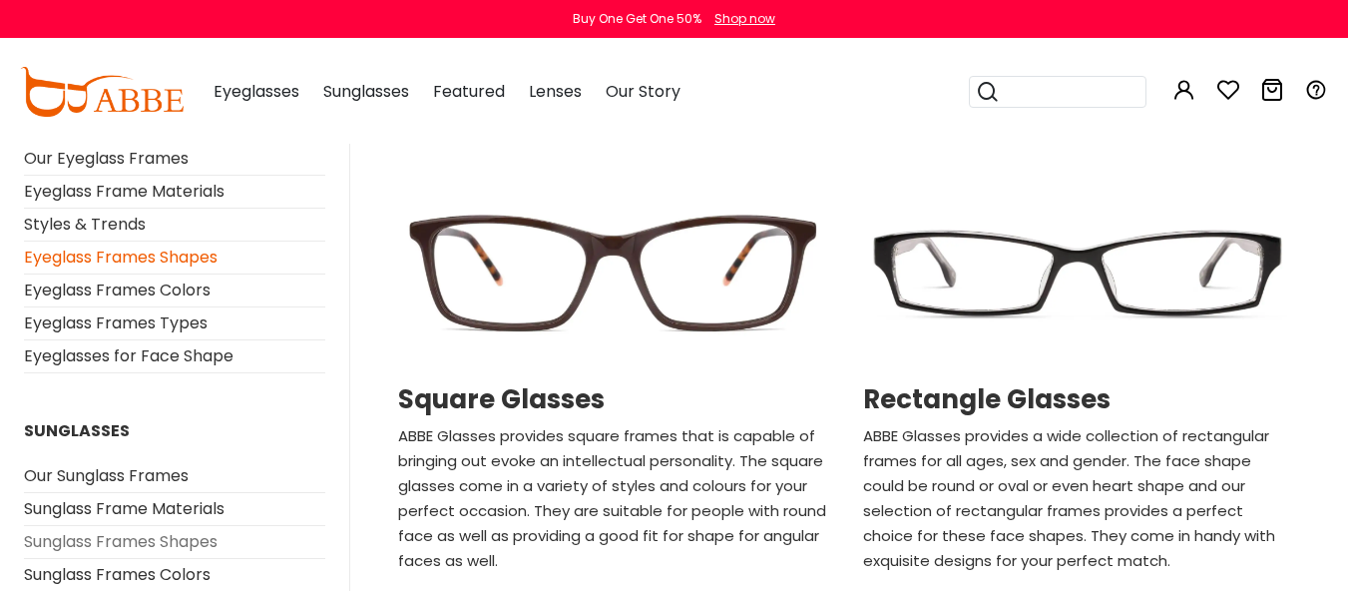
click at [192, 546] on link "Sunglass Frames Shapes" at bounding box center [121, 541] width 194 height 23
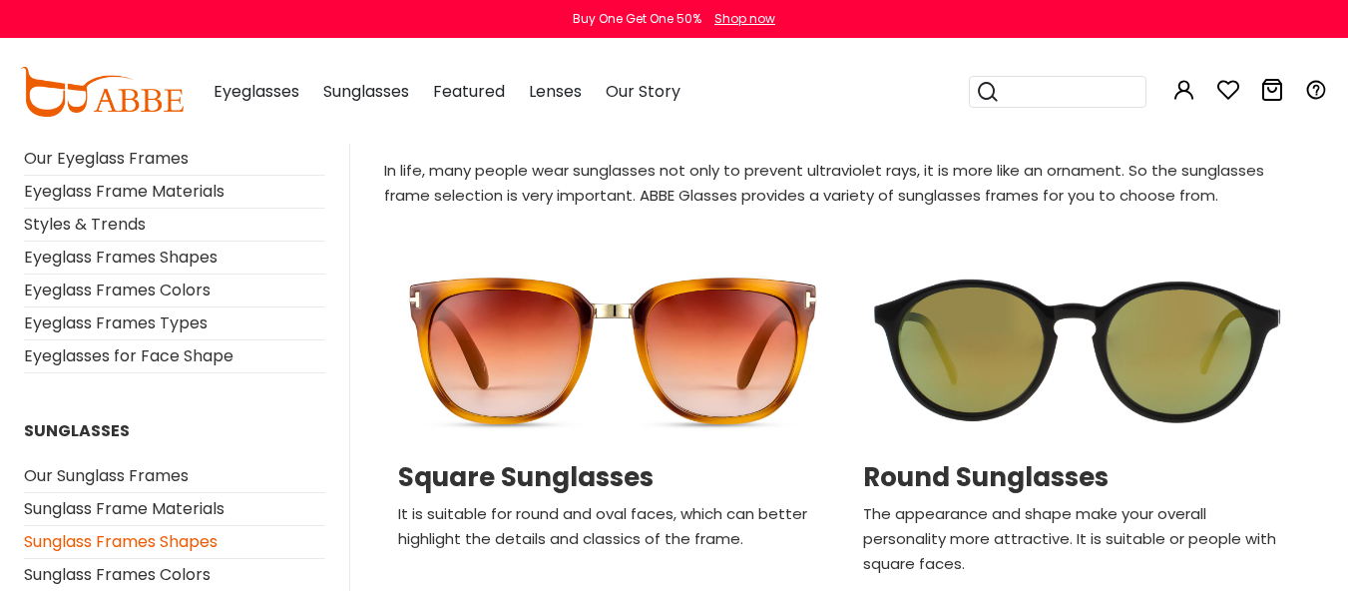
scroll to position [100, 0]
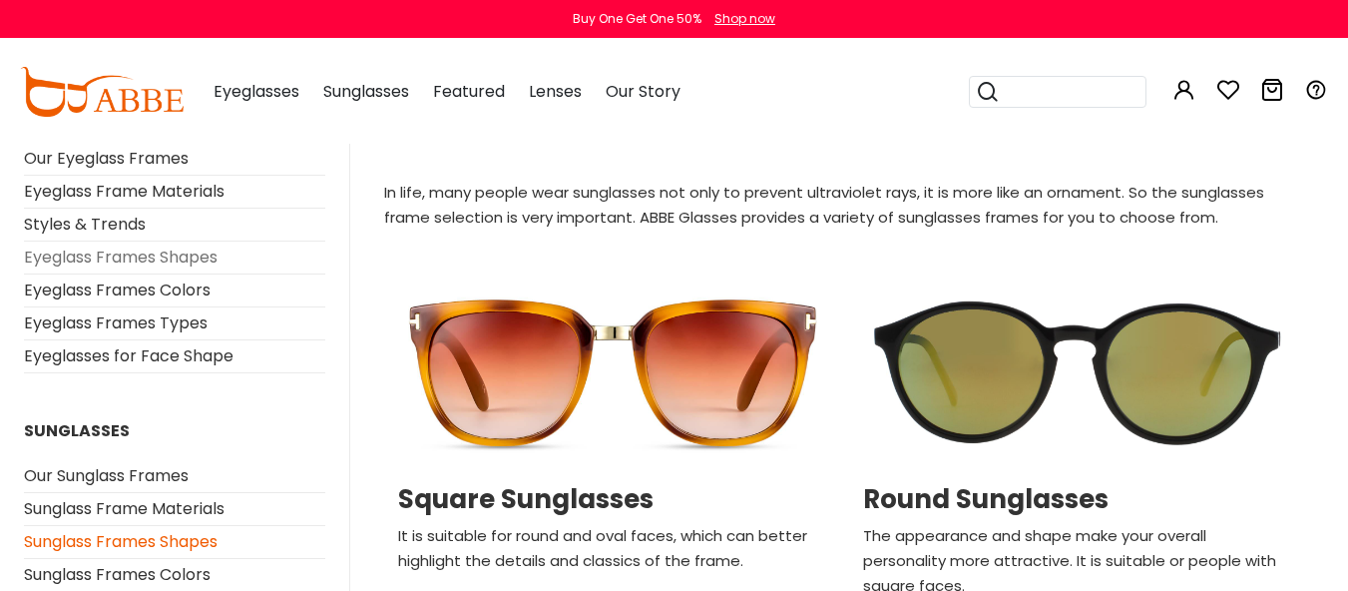
click at [197, 258] on link "Eyeglass Frames Shapes" at bounding box center [121, 256] width 194 height 23
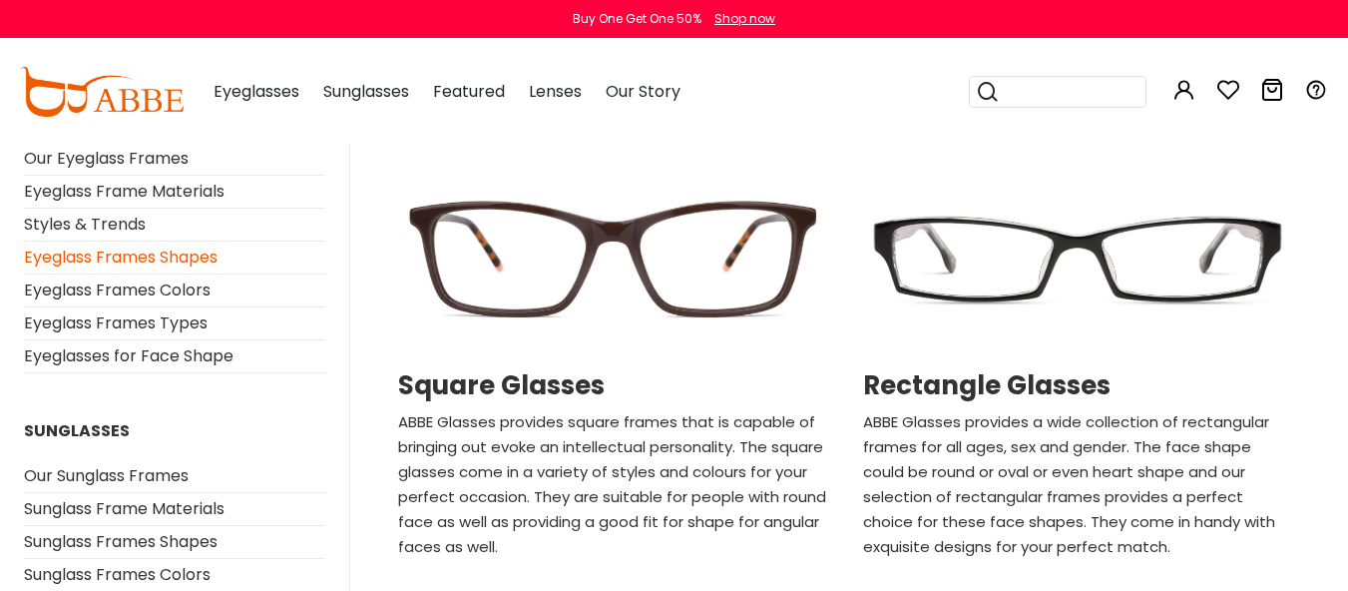
scroll to position [200, 0]
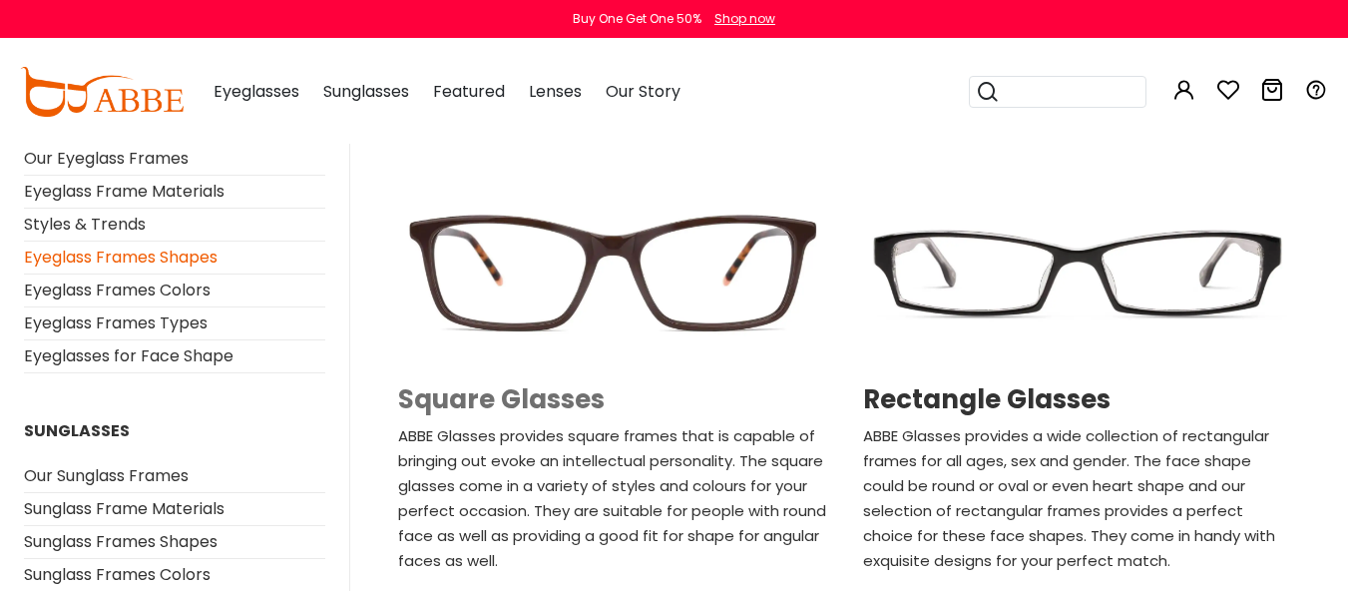
click at [570, 403] on h2 "Square Glasses" at bounding box center [612, 399] width 429 height 31
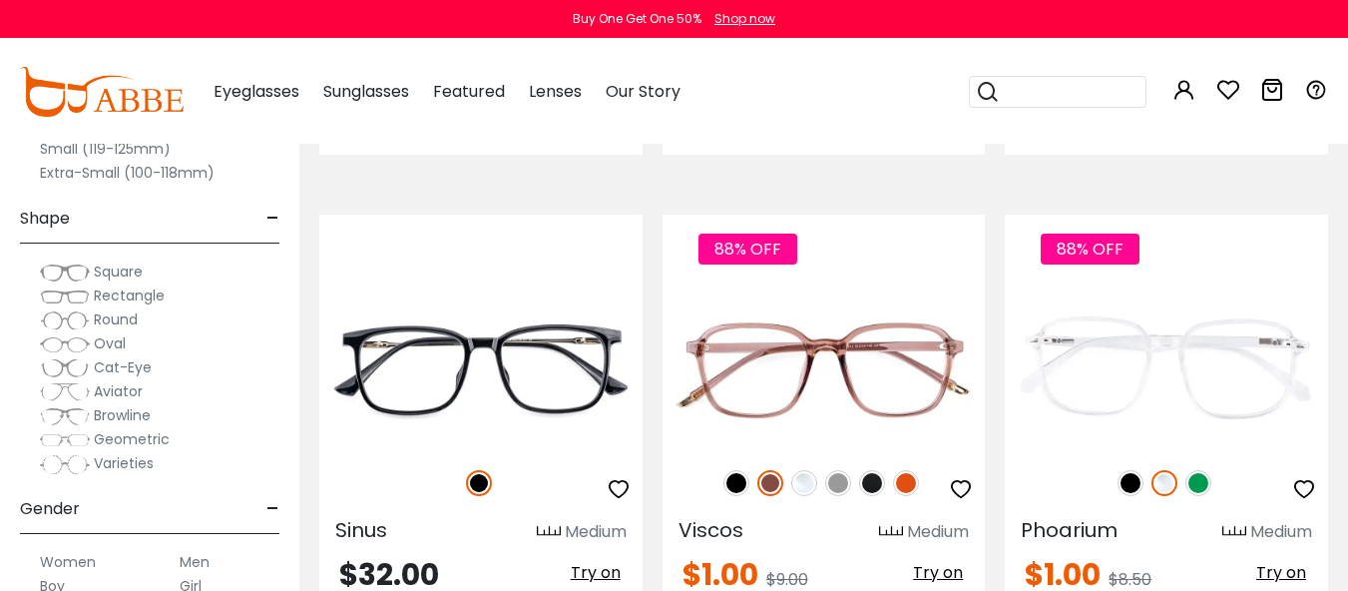
scroll to position [9380, 0]
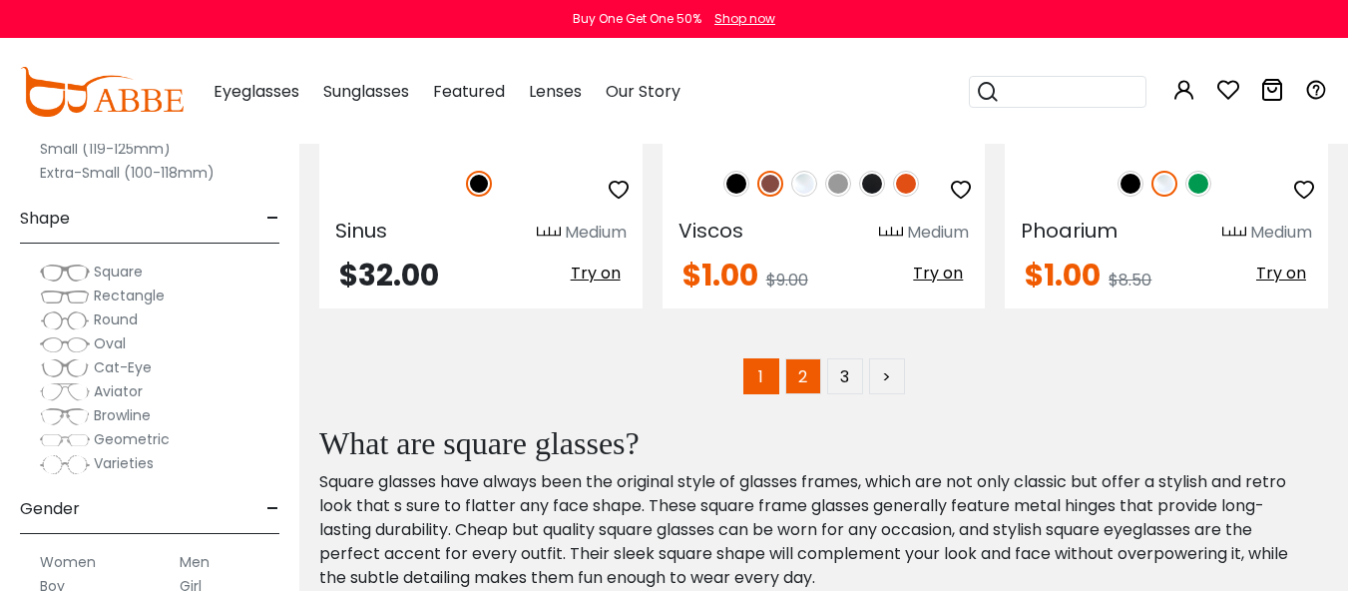
click at [802, 358] on link "2" at bounding box center [803, 376] width 36 height 36
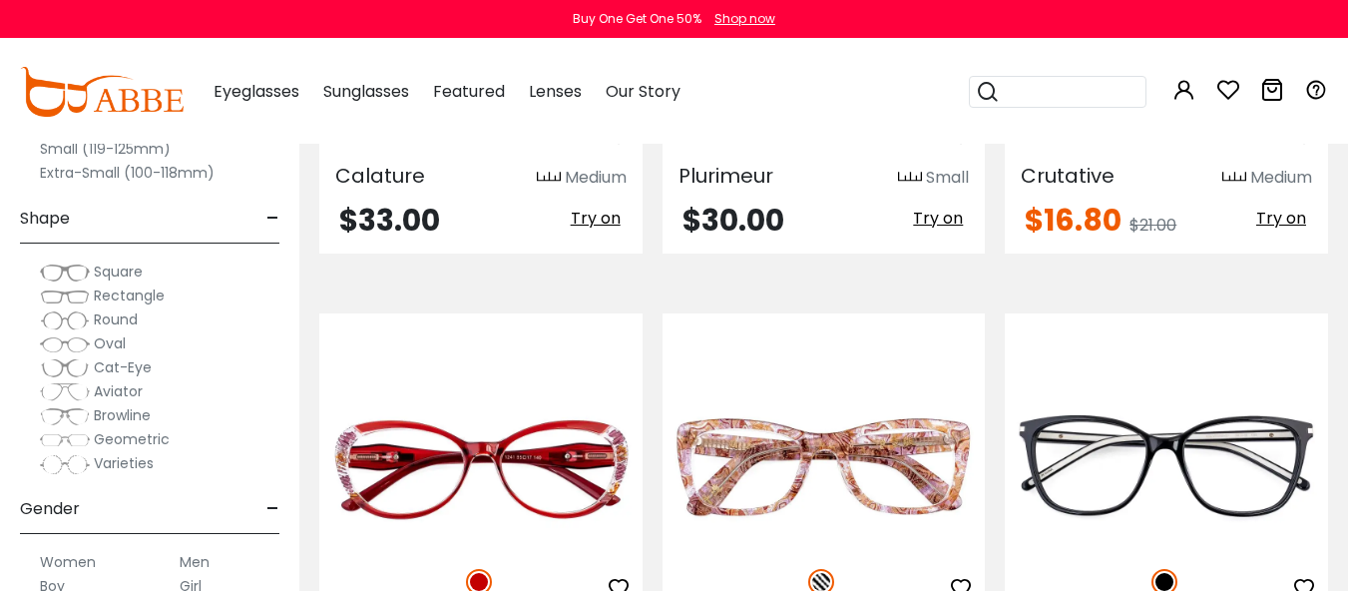
scroll to position [9180, 0]
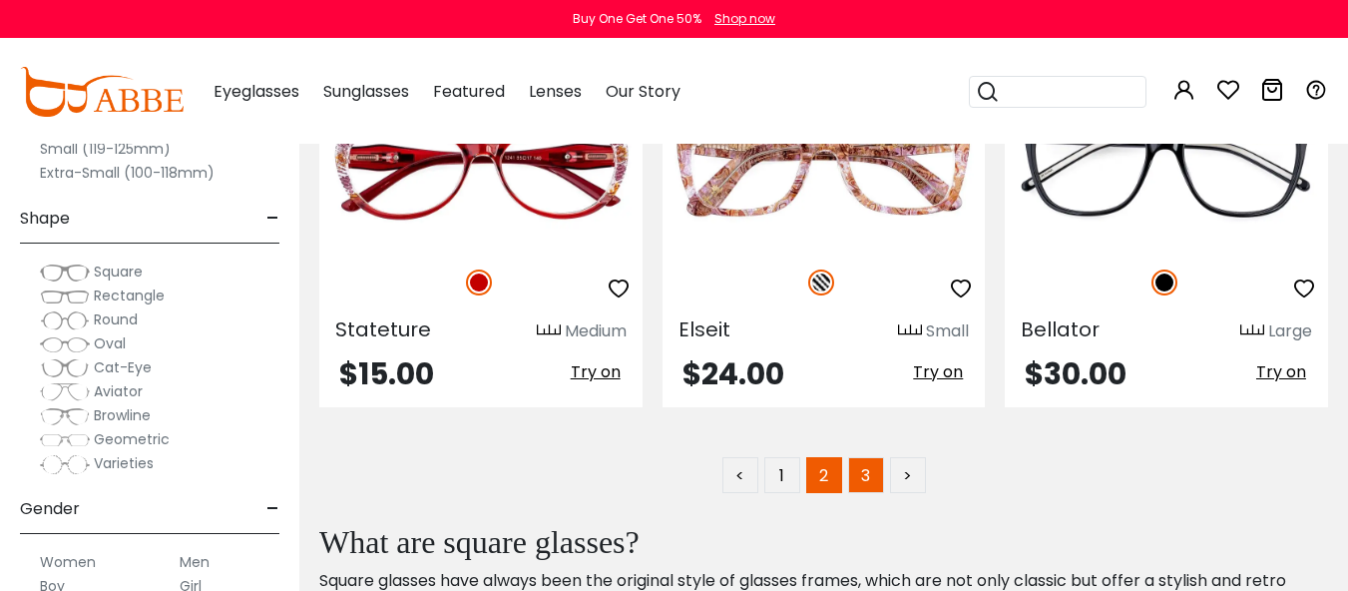
click at [860, 478] on link "3" at bounding box center [866, 475] width 36 height 36
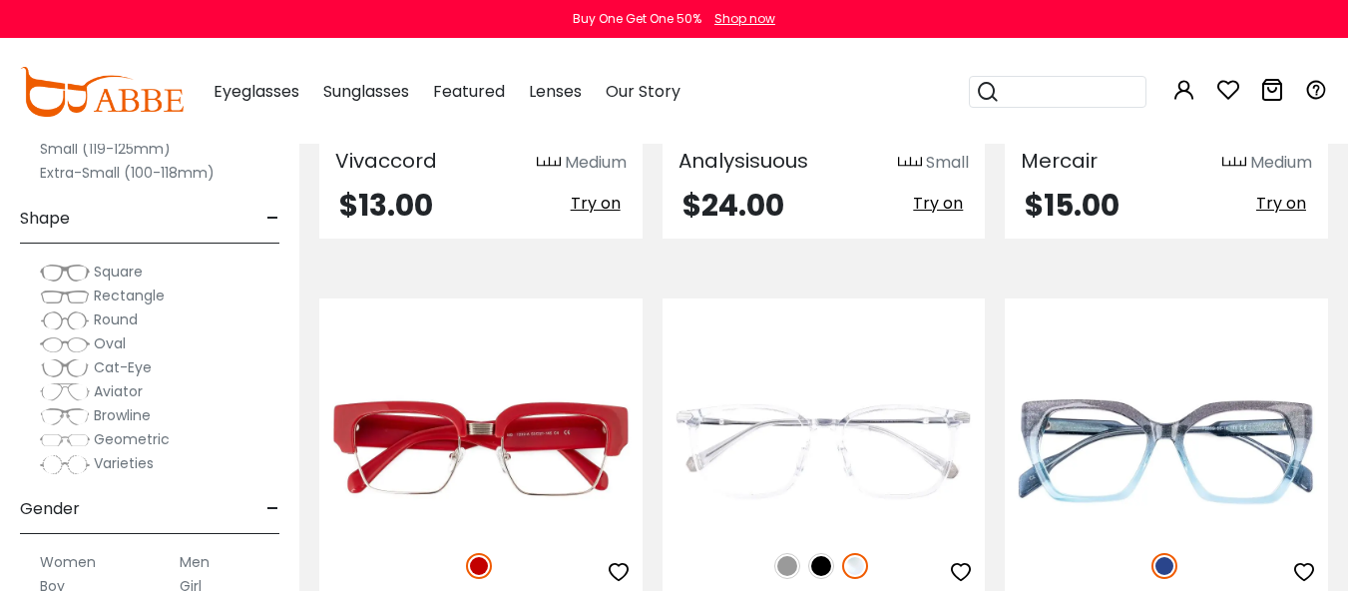
scroll to position [1297, 0]
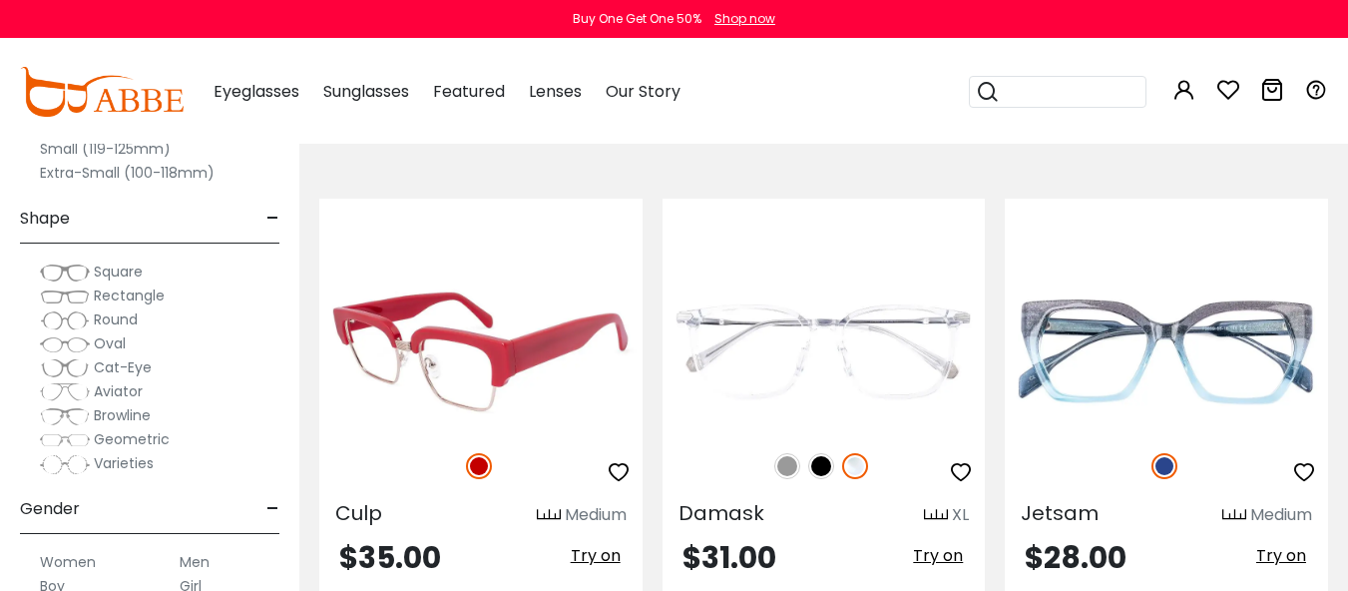
click at [462, 357] on img at bounding box center [480, 351] width 323 height 162
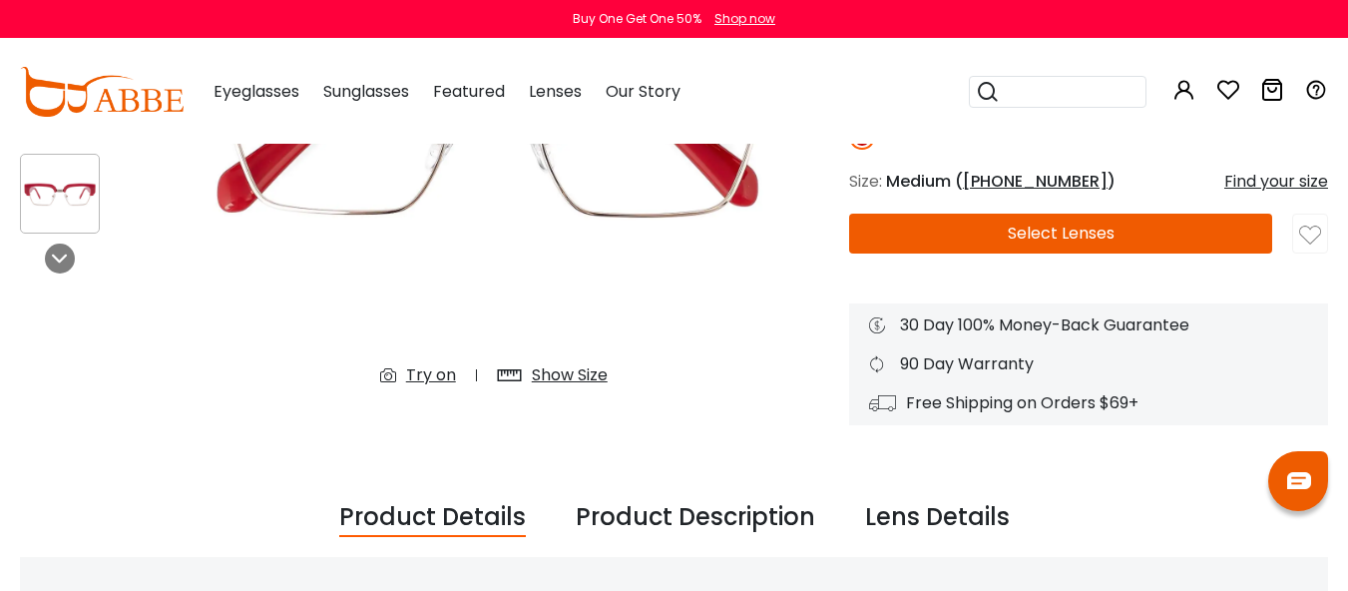
scroll to position [399, 0]
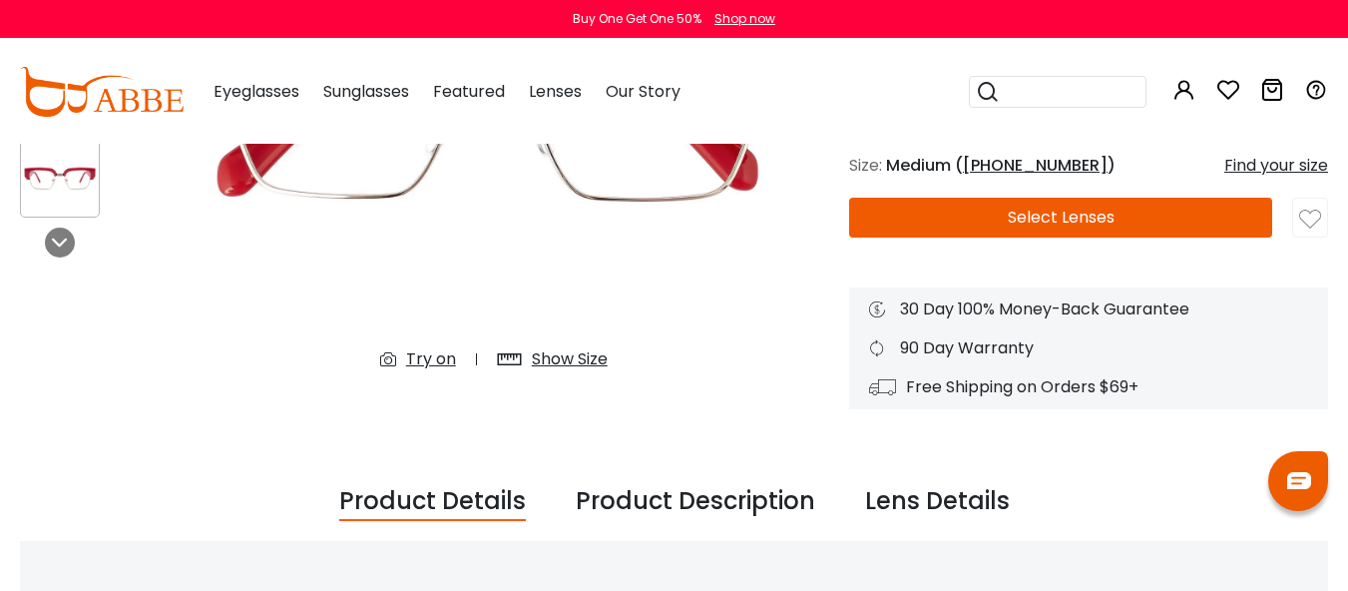
click at [546, 358] on div "Show Size" at bounding box center [570, 359] width 76 height 24
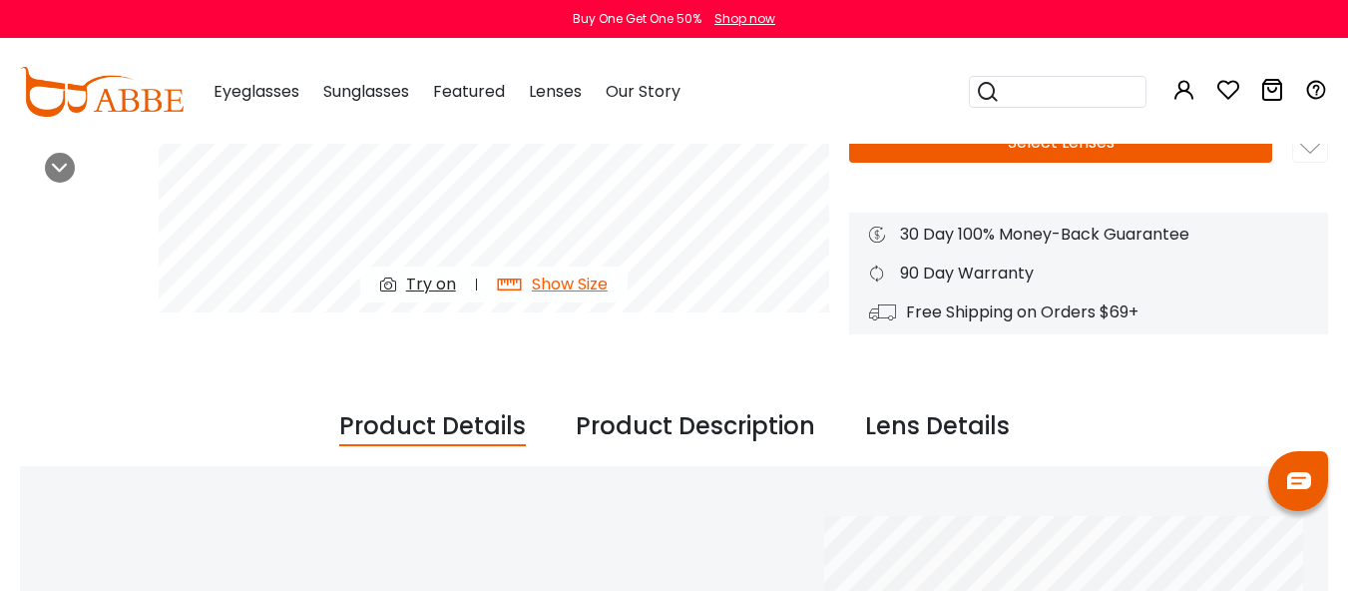
scroll to position [100, 0]
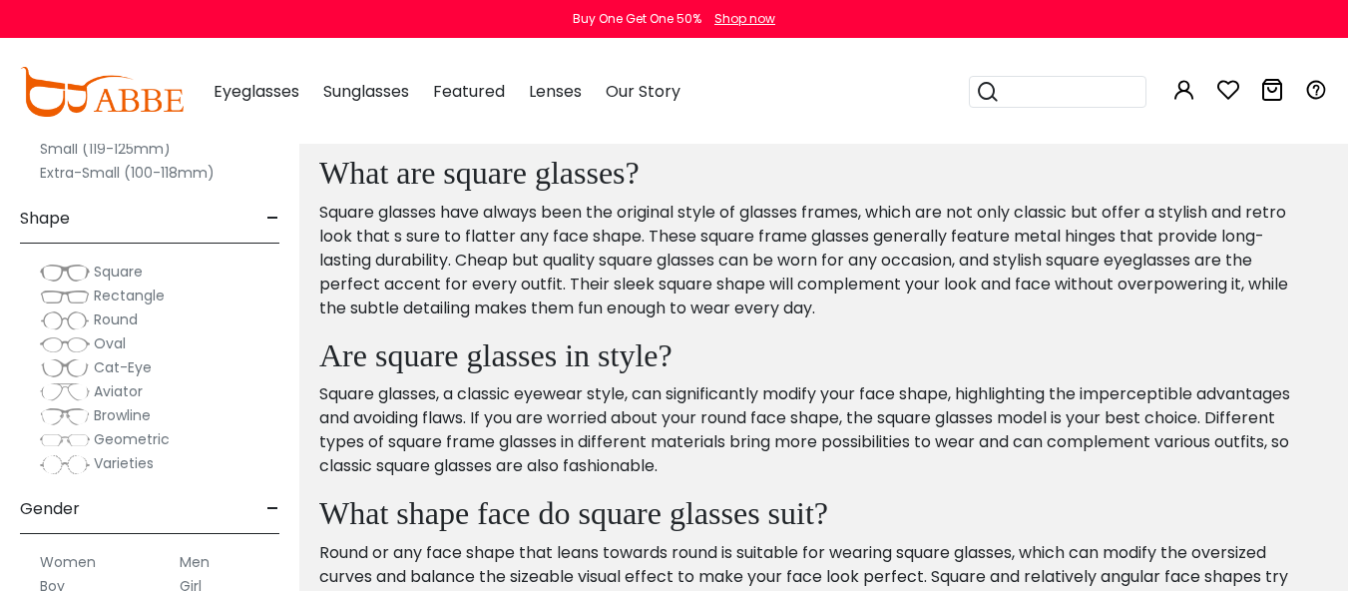
scroll to position [6885, 0]
